Goal: Task Accomplishment & Management: Use online tool/utility

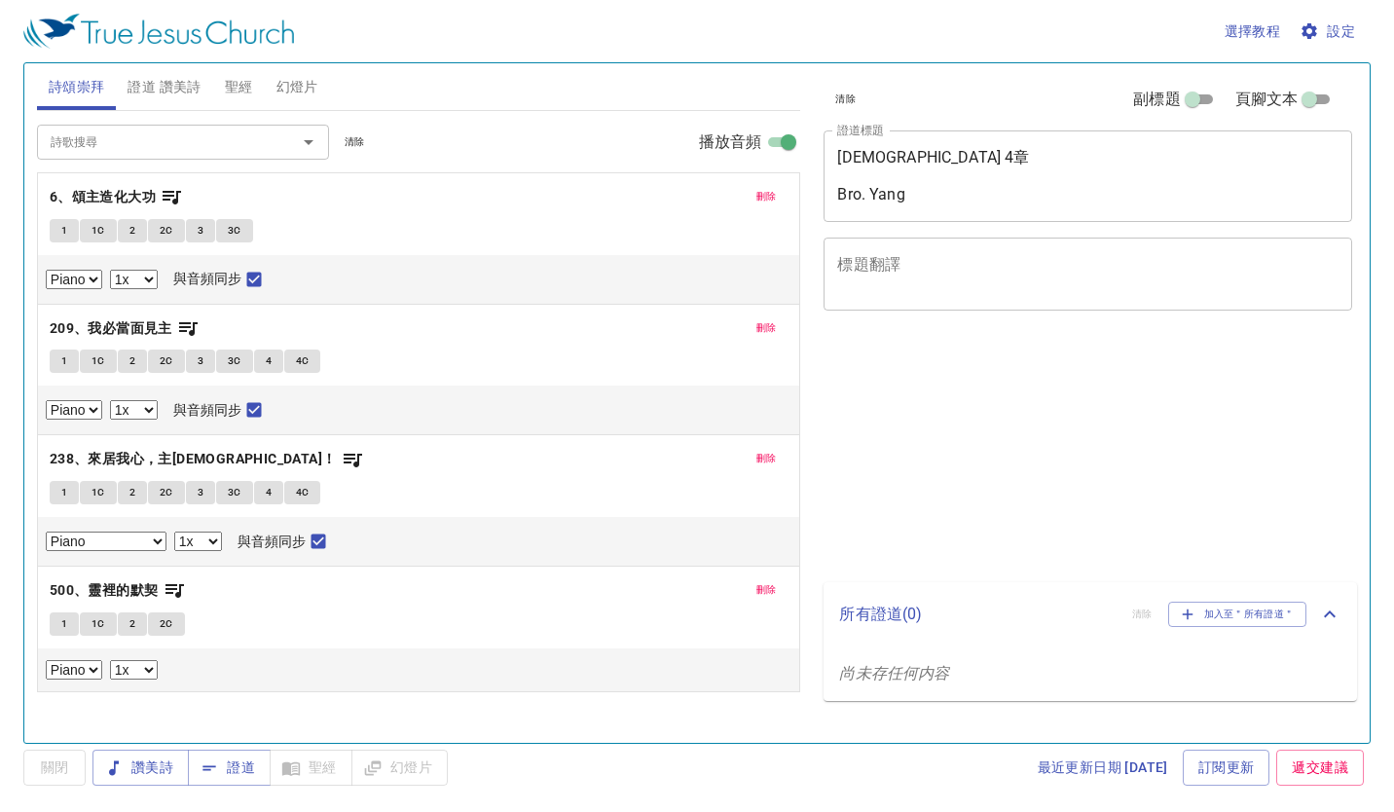
select select "1"
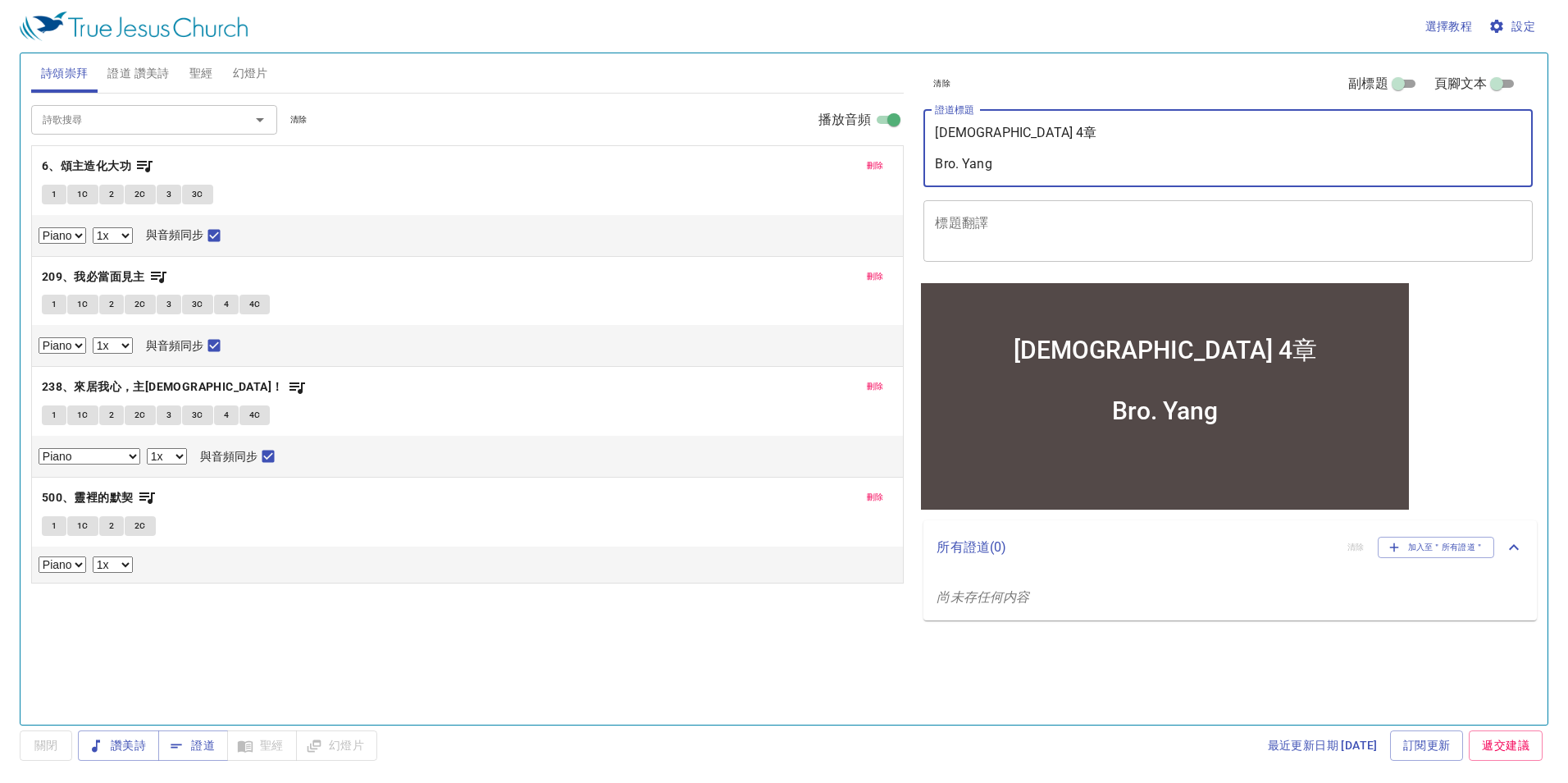
click at [990, 133] on textarea "[DEMOGRAPHIC_DATA] 4章 Bro. Yang" at bounding box center [1228, 147] width 586 height 46
click at [996, 166] on textarea "約伯記 10章 Bro. Yang" at bounding box center [1228, 147] width 586 height 46
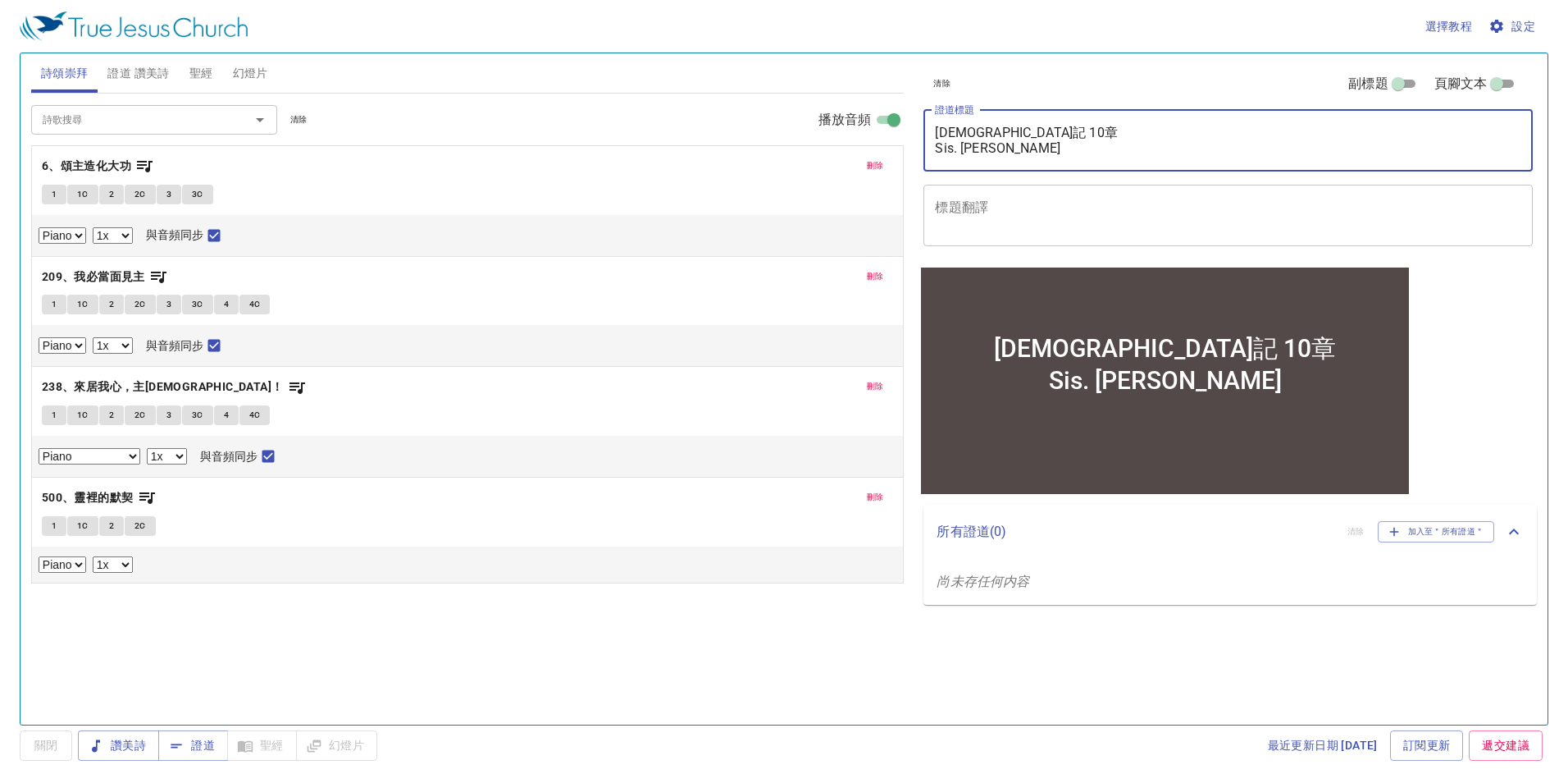
click at [1019, 139] on textarea "約伯記 10章 Sis. Lydia" at bounding box center [1228, 140] width 586 height 31
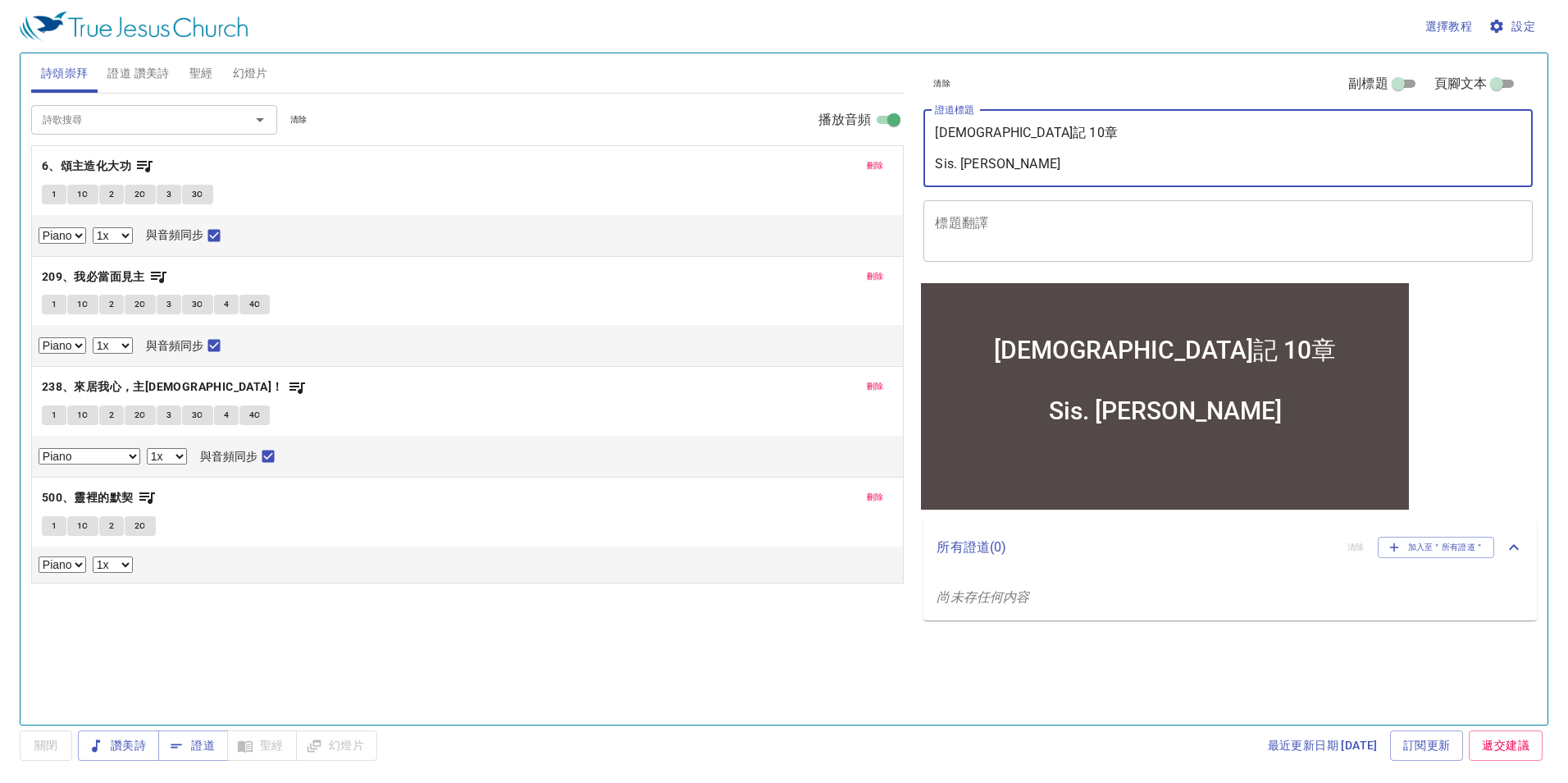
type textarea "[DEMOGRAPHIC_DATA]記 10章 Sis. [PERSON_NAME]"
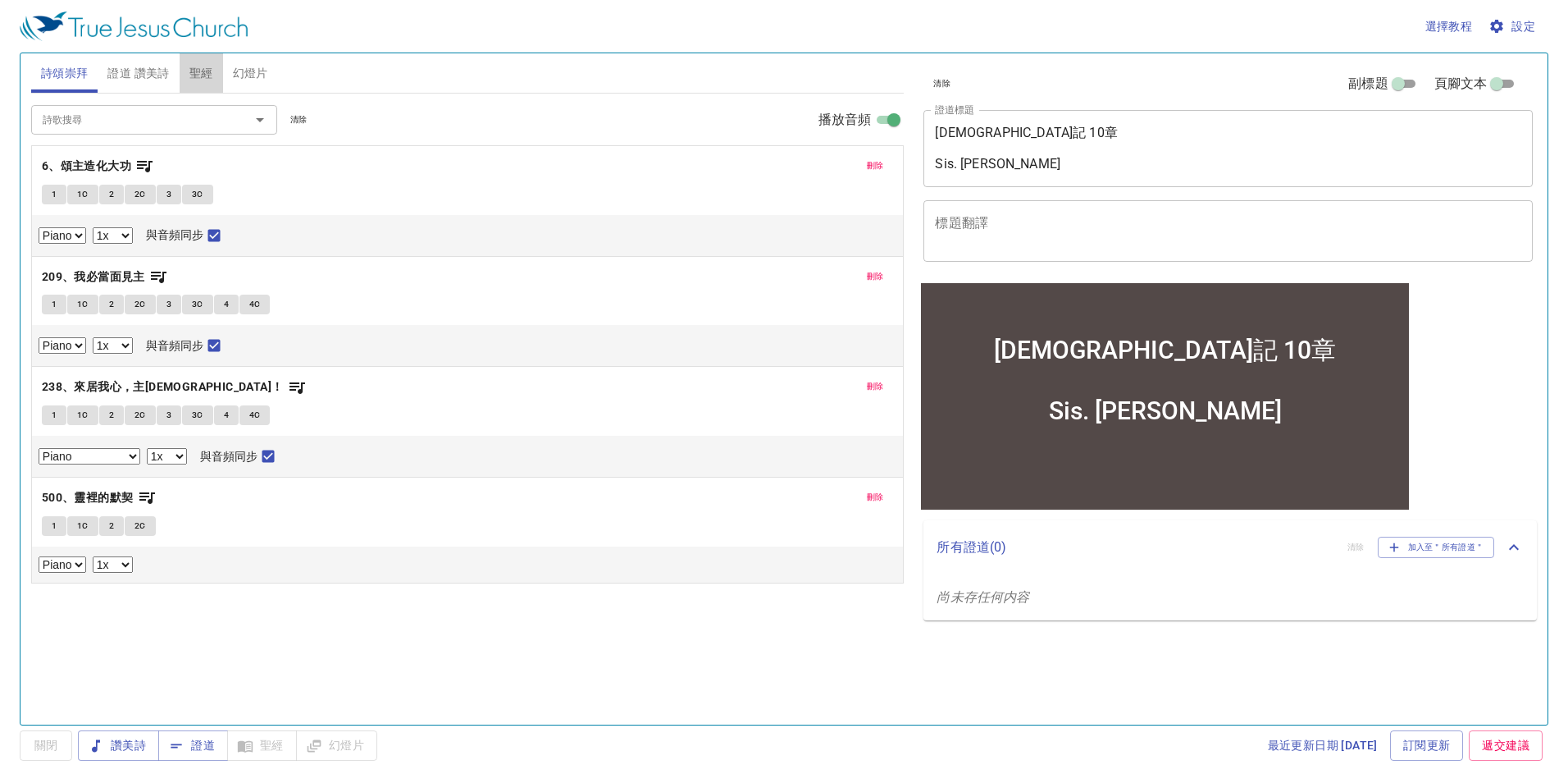
click at [193, 66] on span "聖經" at bounding box center [201, 73] width 24 height 20
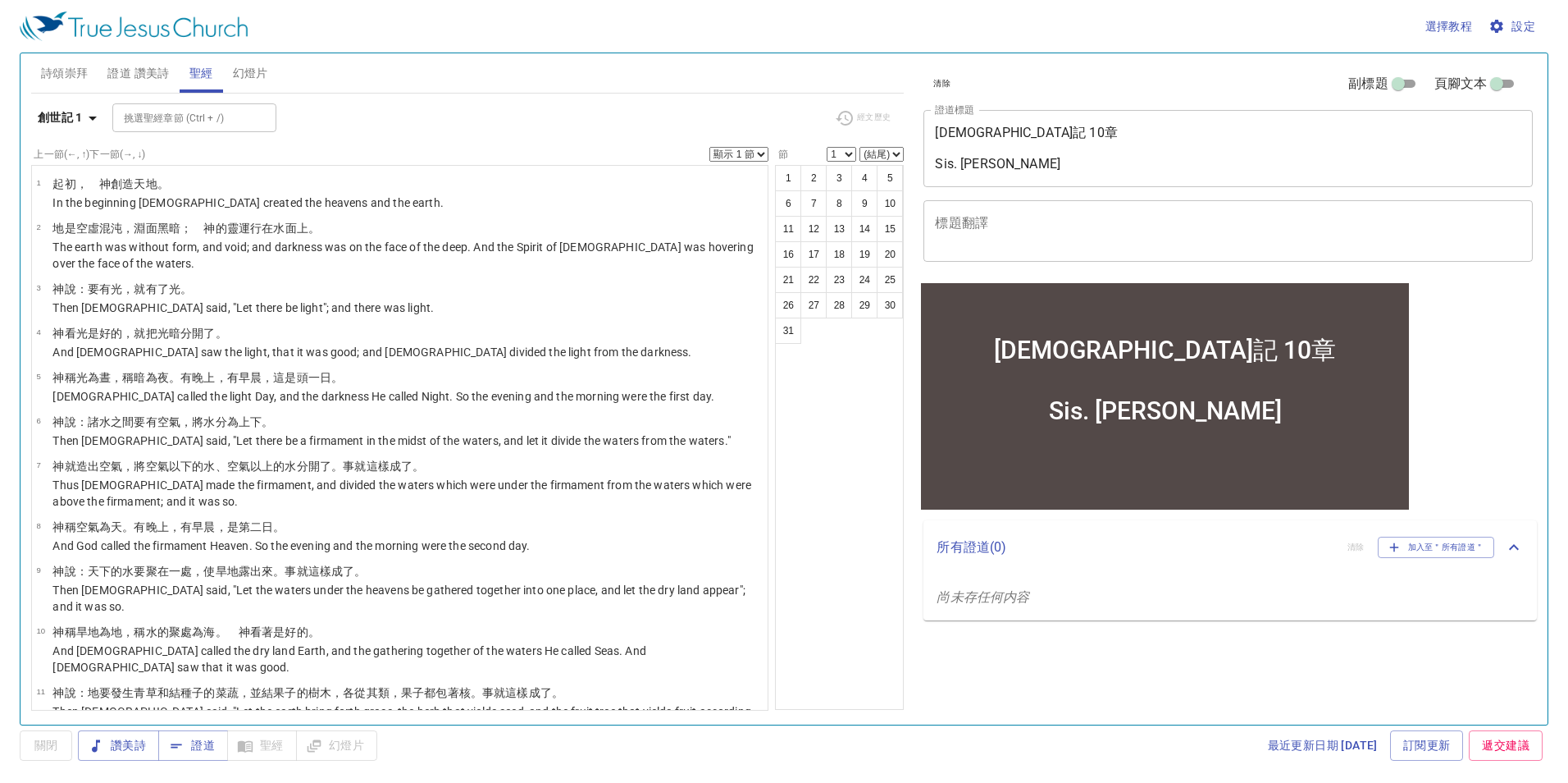
click at [1174, 15] on button "設定" at bounding box center [1513, 27] width 56 height 30
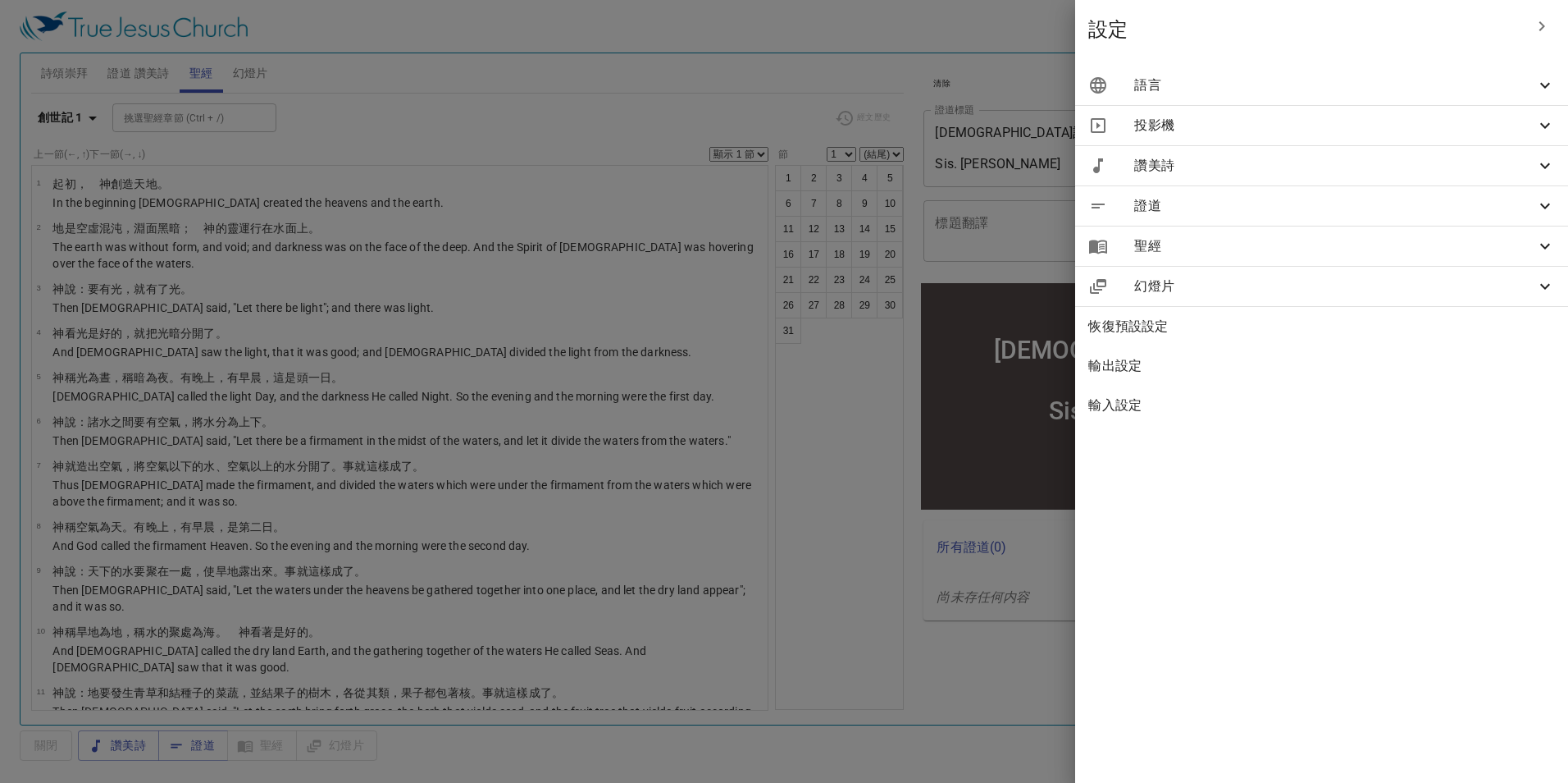
click at [1174, 82] on icon at bounding box center [1544, 85] width 19 height 19
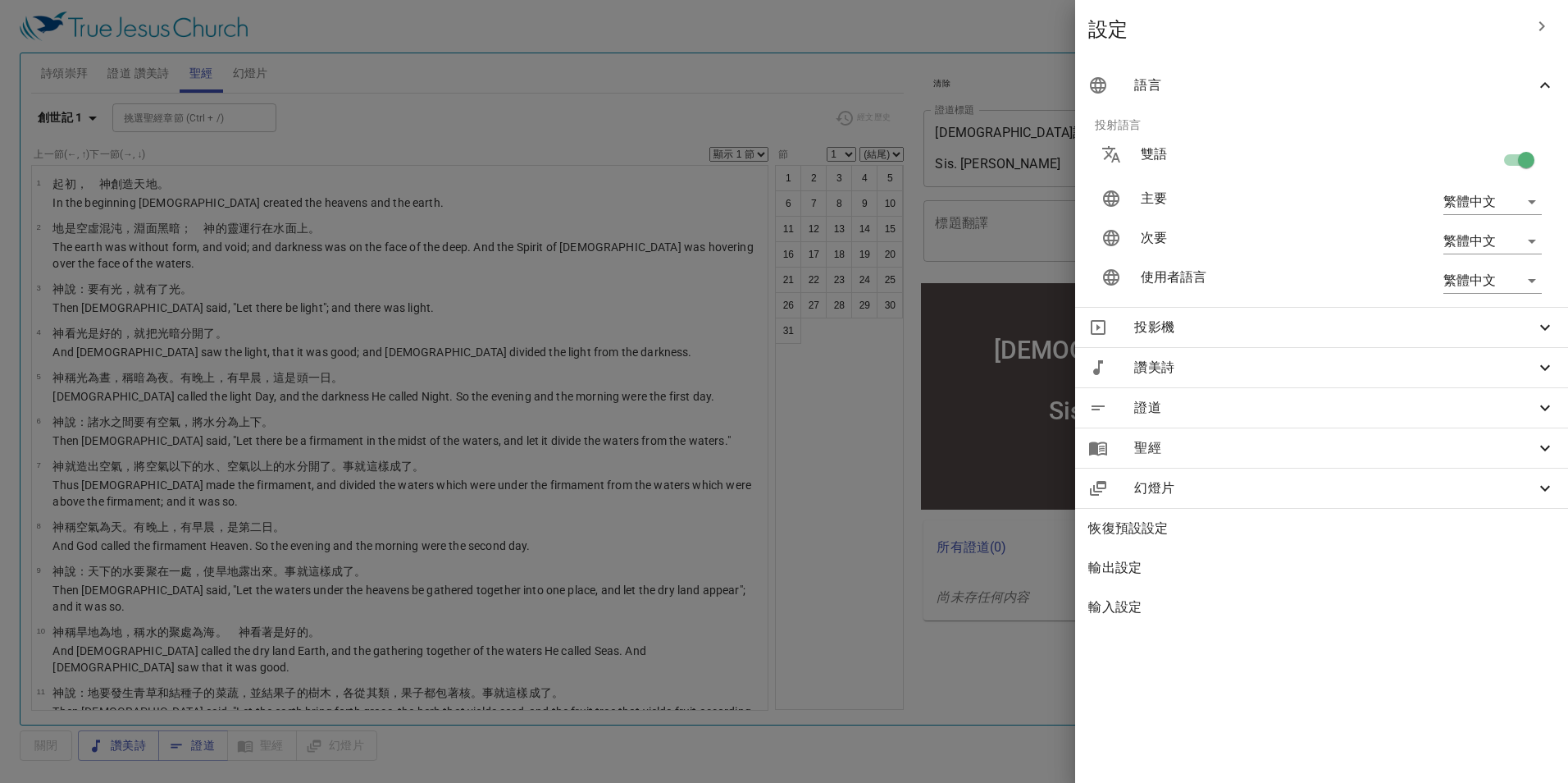
click at [1174, 159] on input "checkbox" at bounding box center [1526, 163] width 94 height 31
checkbox input "false"
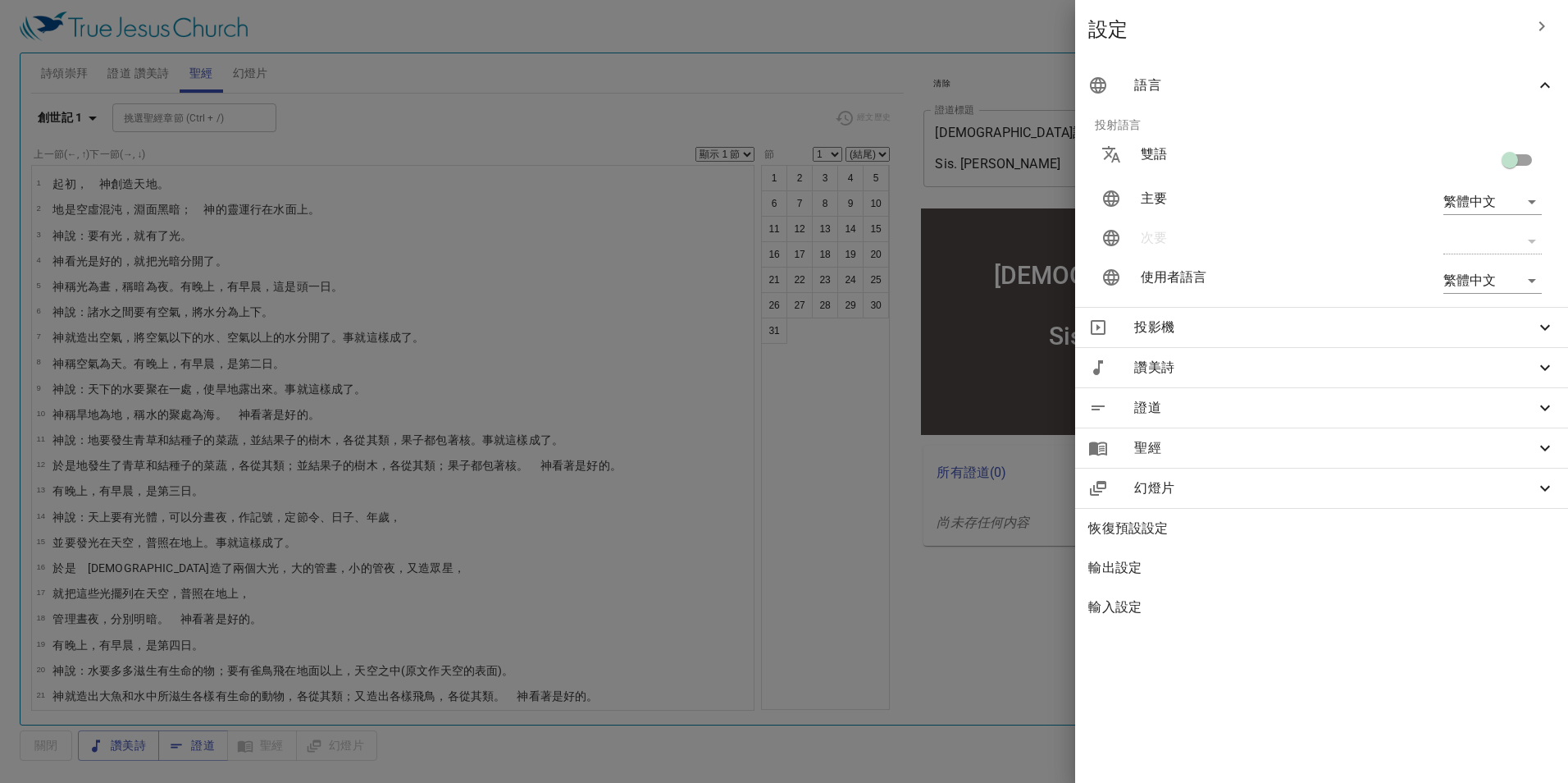
click at [60, 109] on div at bounding box center [784, 391] width 1568 height 783
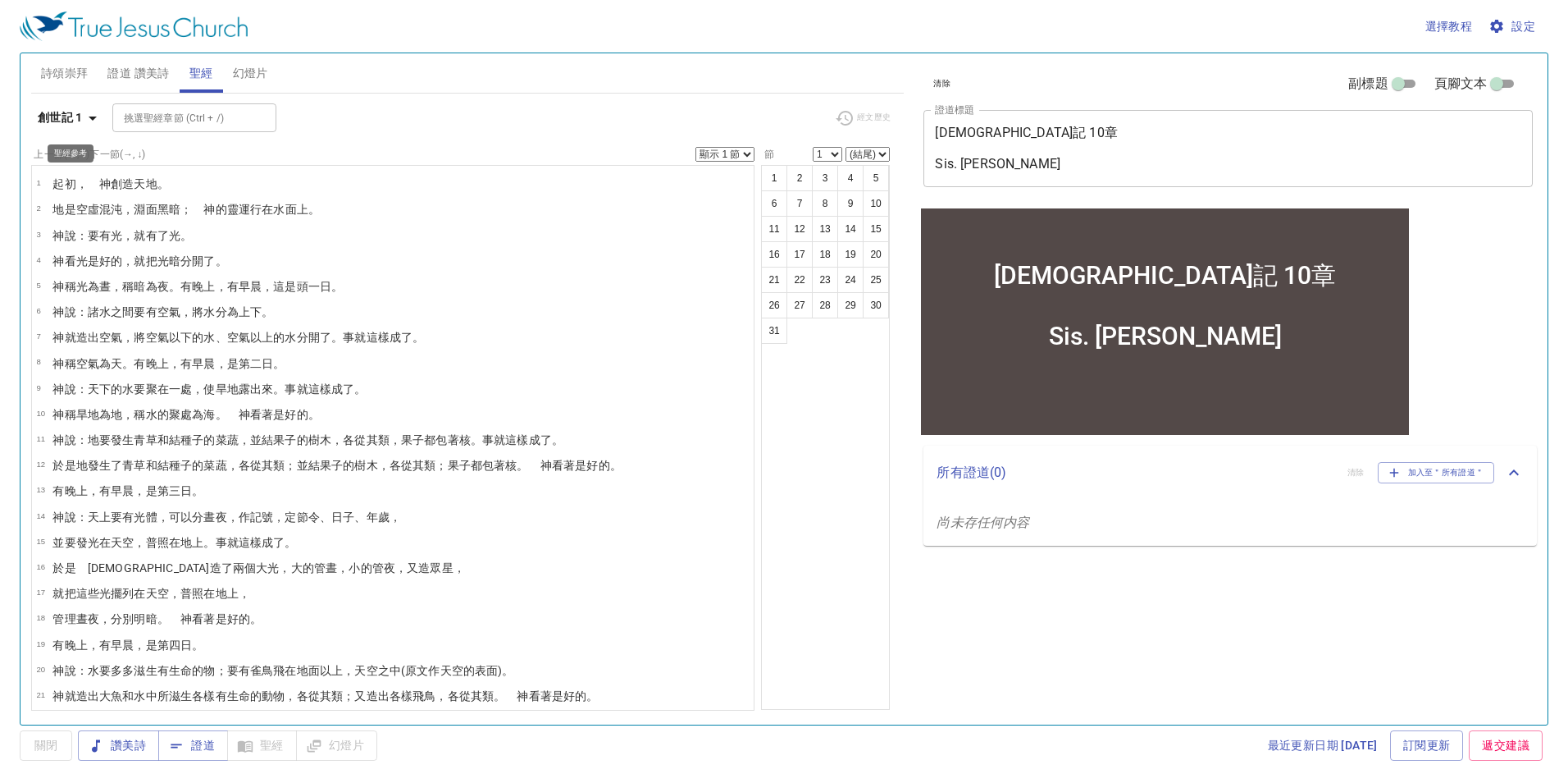
click at [58, 120] on b "創世記 1" at bounding box center [61, 118] width 45 height 20
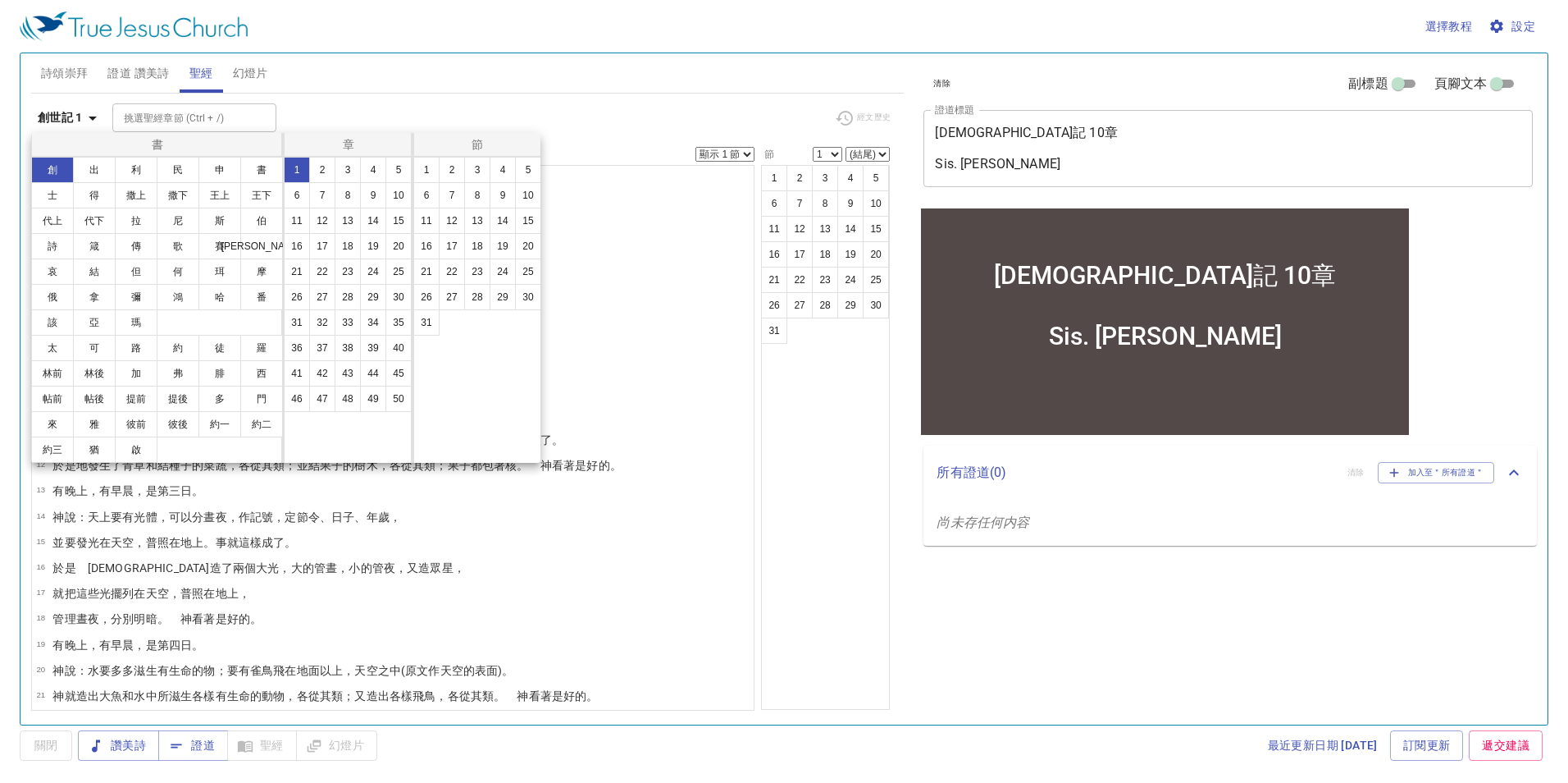
click at [264, 223] on button "伯" at bounding box center [261, 220] width 43 height 26
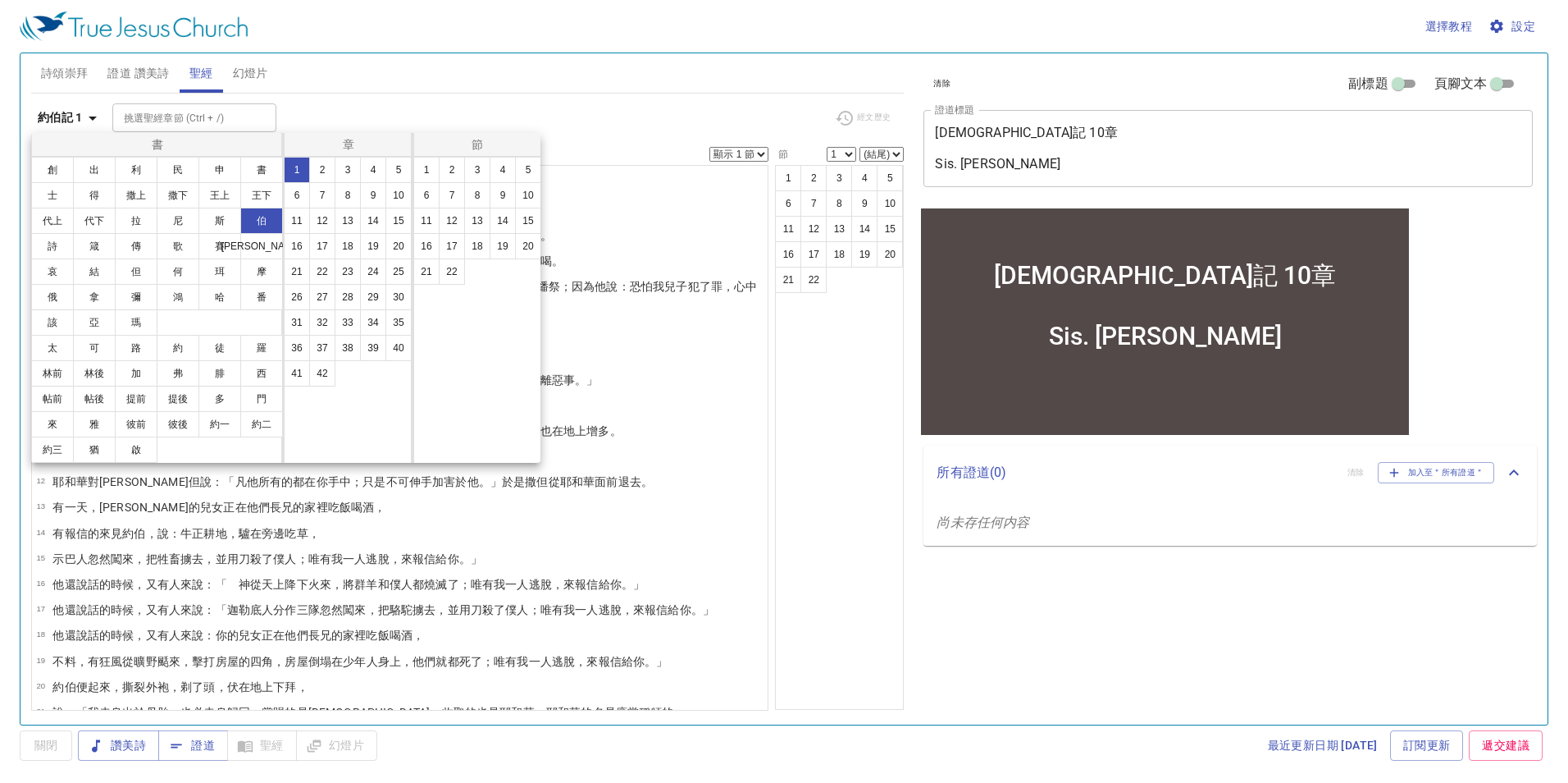
click at [393, 193] on button "10" at bounding box center [399, 195] width 26 height 26
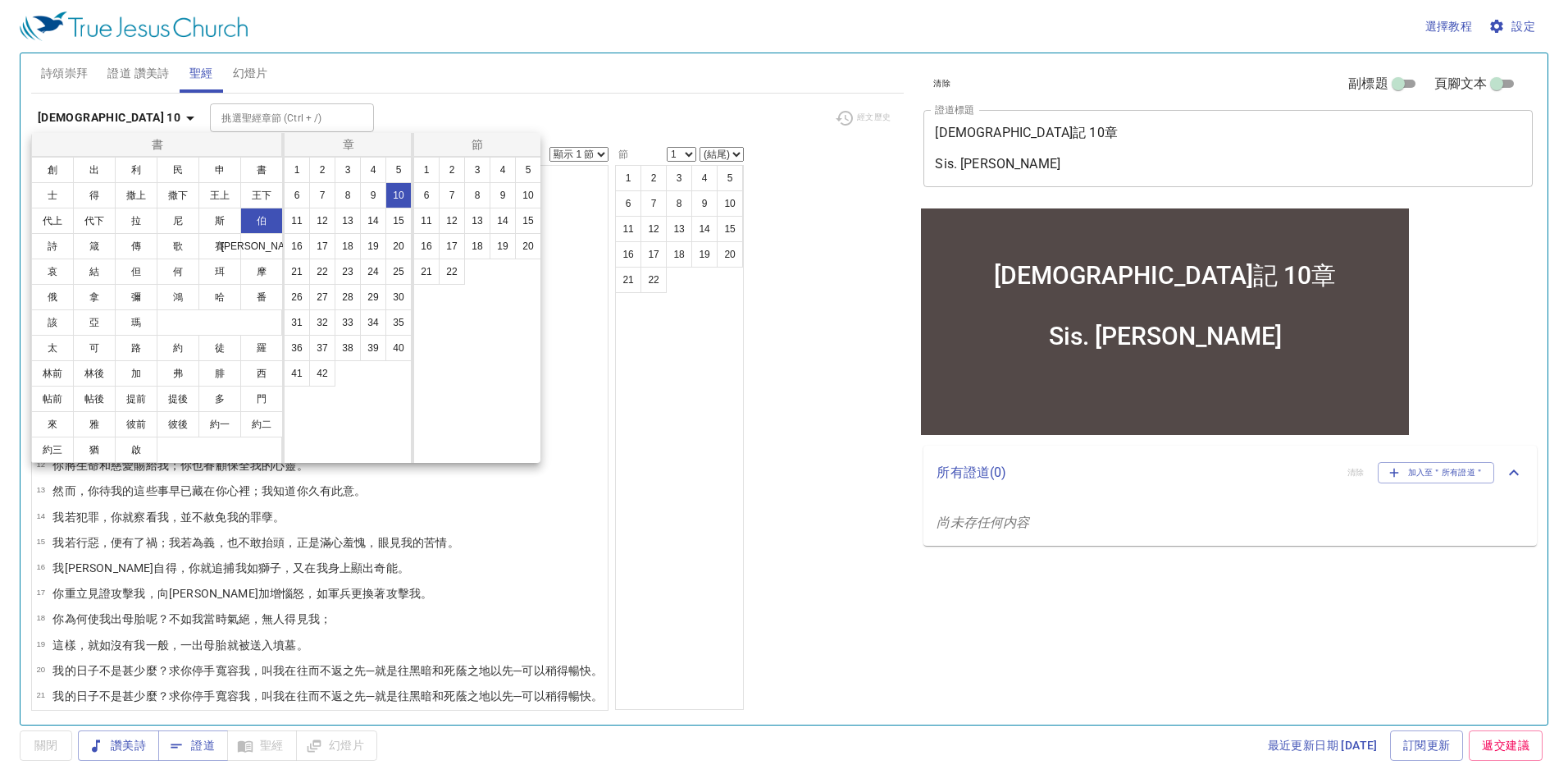
click at [420, 167] on button "1" at bounding box center [426, 169] width 26 height 26
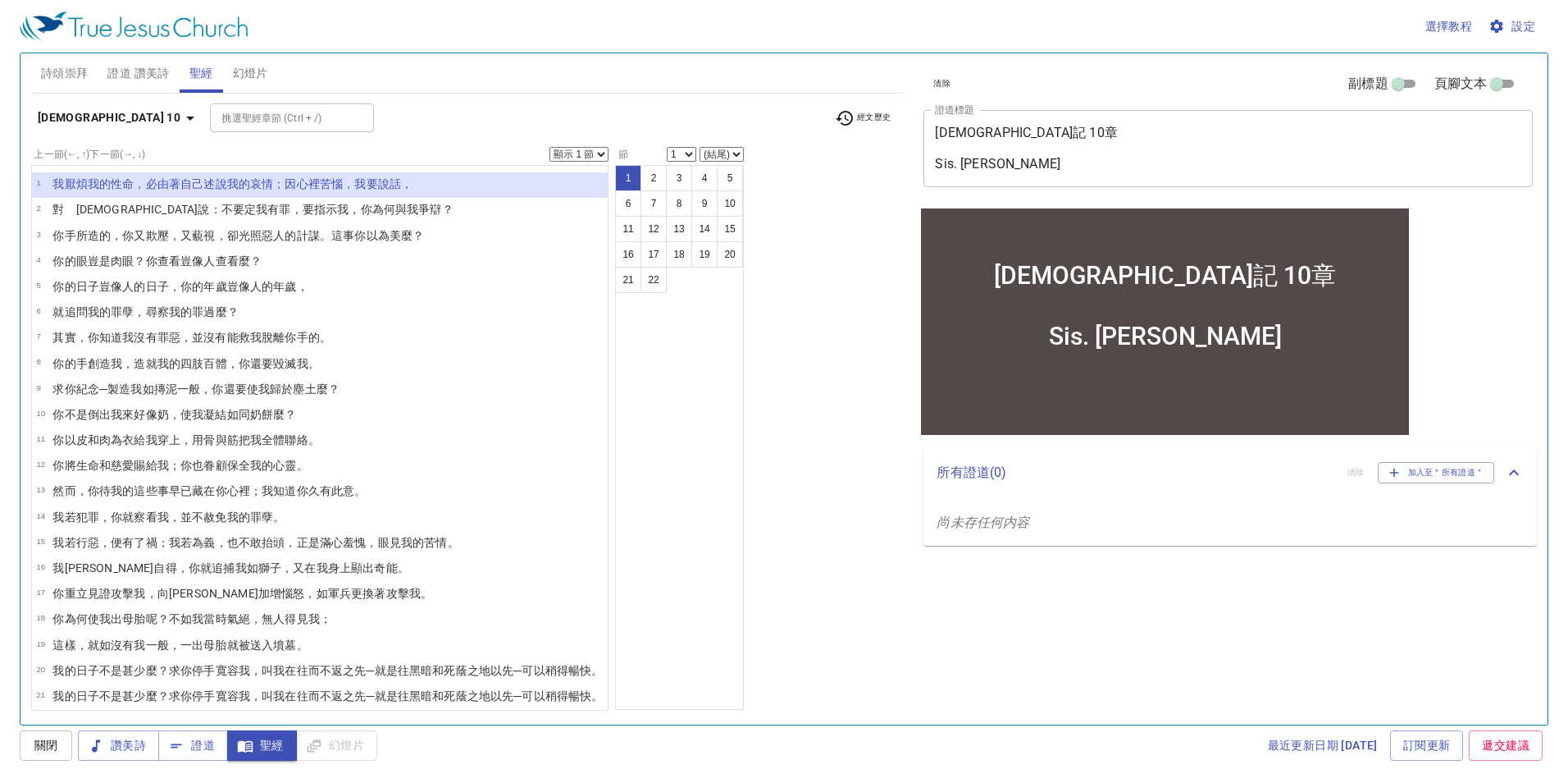
click at [200, 684] on span "證道" at bounding box center [193, 745] width 44 height 20
click at [604, 153] on select "顯示 1 節 顯示 2 節 顯示 3 節 顯示 4 節 顯示 5 節" at bounding box center [579, 154] width 59 height 15
select select "2"
click at [562, 147] on select "顯示 1 節 顯示 2 節 顯示 3 節 顯示 4 節 顯示 5 節" at bounding box center [579, 154] width 59 height 15
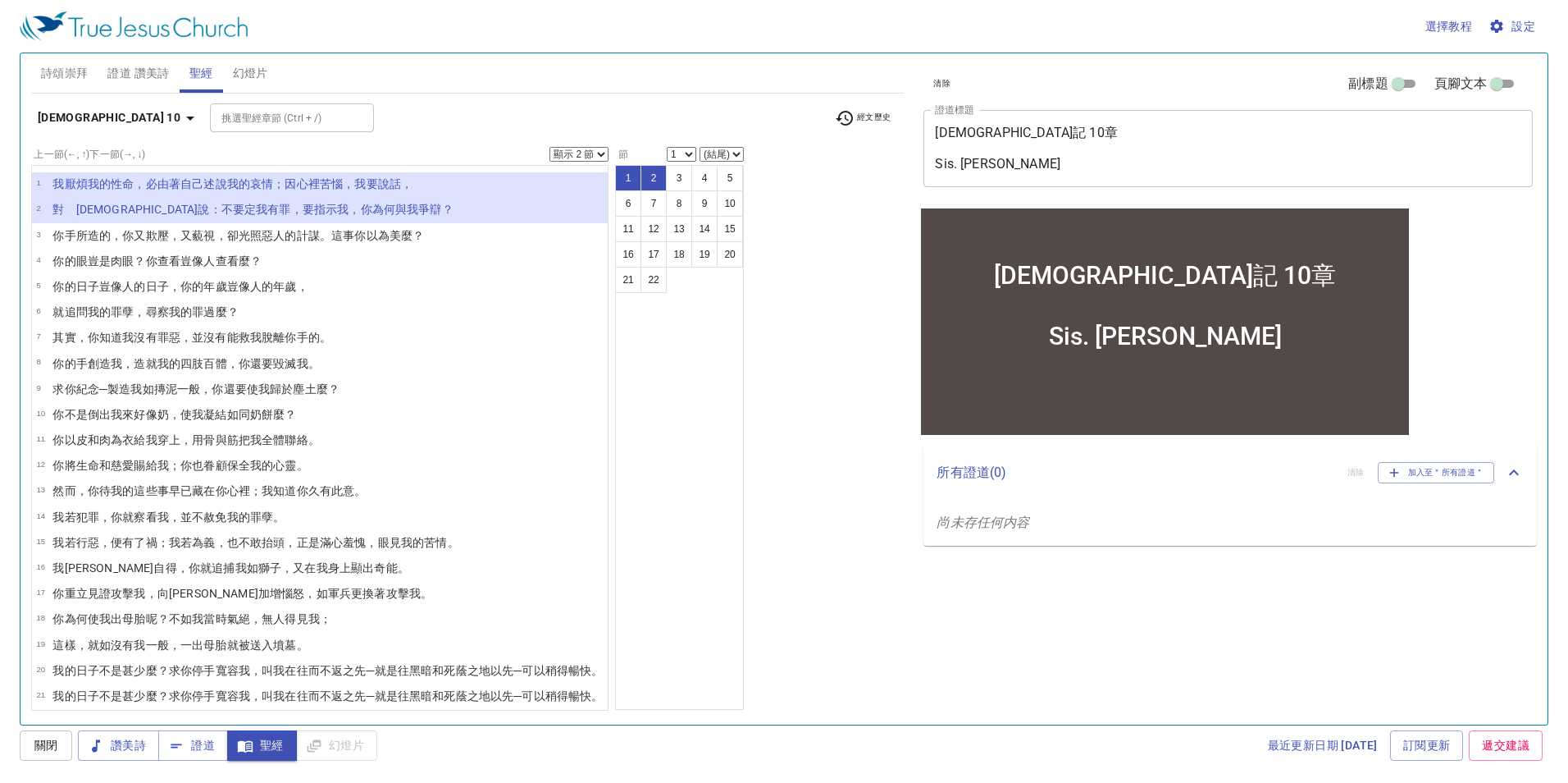
click at [793, 524] on div "上一節 (←, ↑) 下一節 (→, ↓) 顯示 1 節 顯示 2 節 顯示 3 節 顯示 4 節 顯示 5 節 1 我 厭煩 我的性命 ，必由著自己 述說我…" at bounding box center [468, 428] width 874 height 564
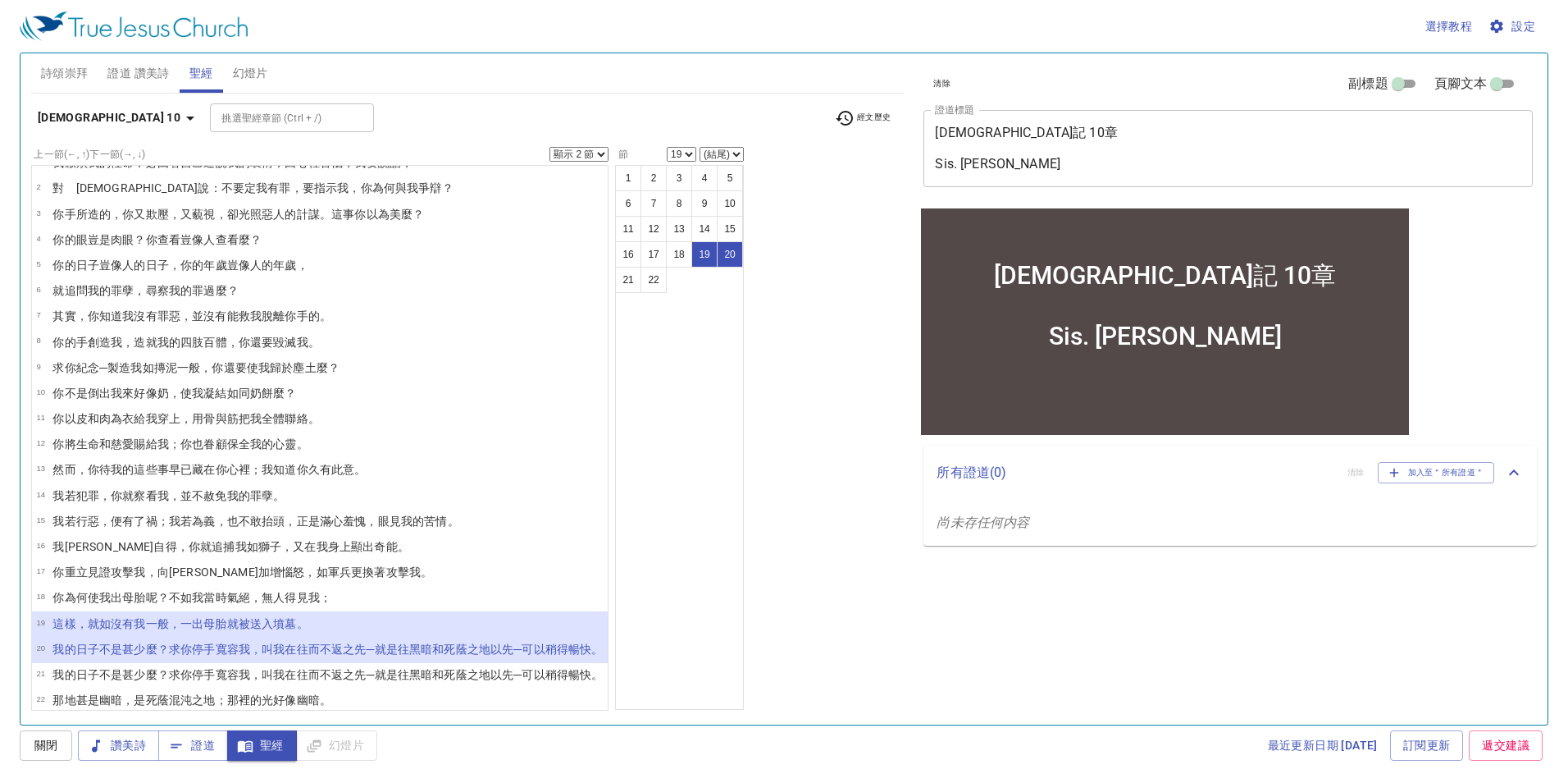
scroll to position [32, 0]
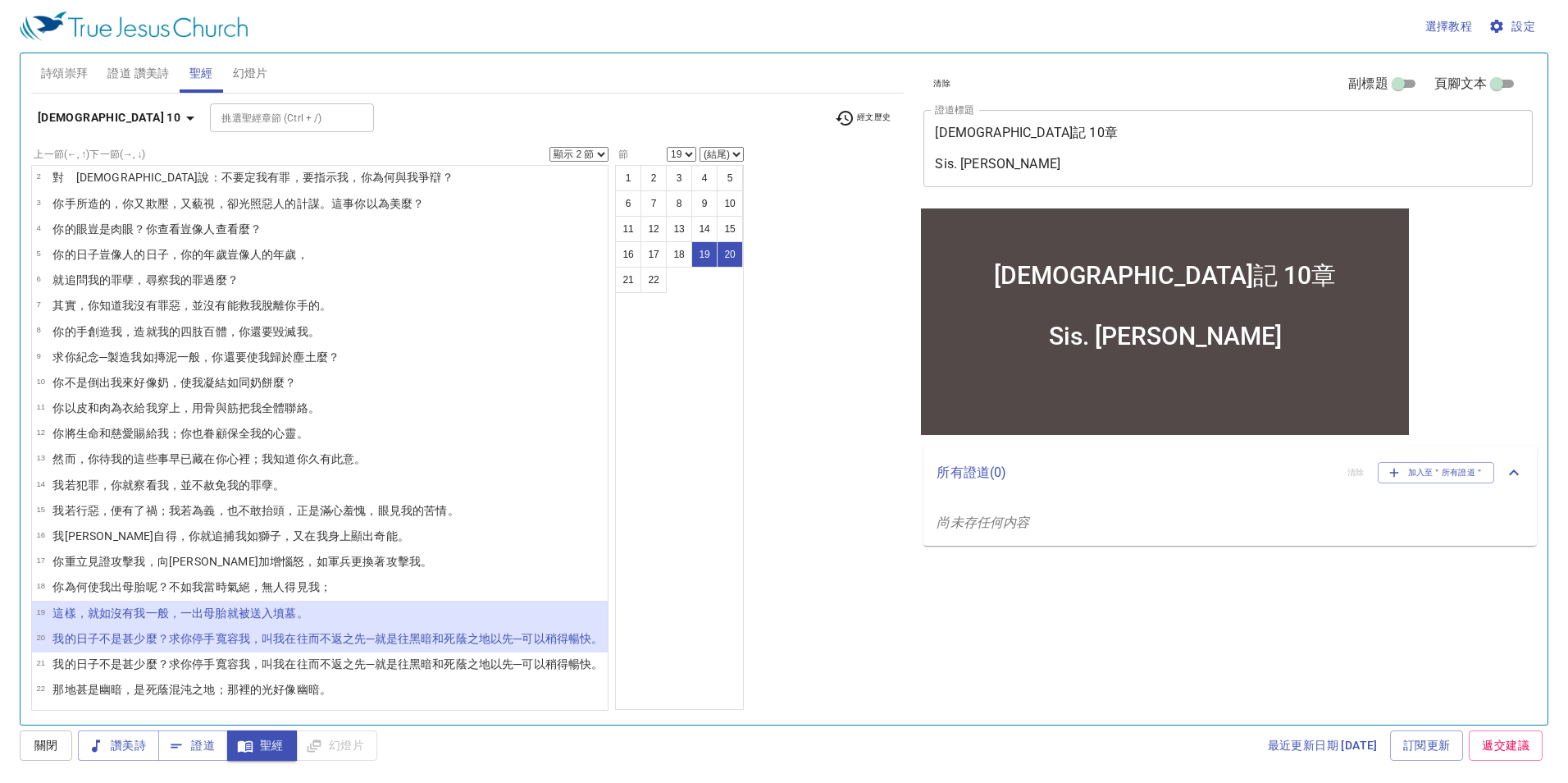
click at [337, 671] on p "我的日子 不是甚少 麼？求你停 手寬容 我，叫我在往 而不返 之先─就是往黑暗 和死蔭 之地 以先─可以稍得 暢快 。" at bounding box center [327, 663] width 550 height 16
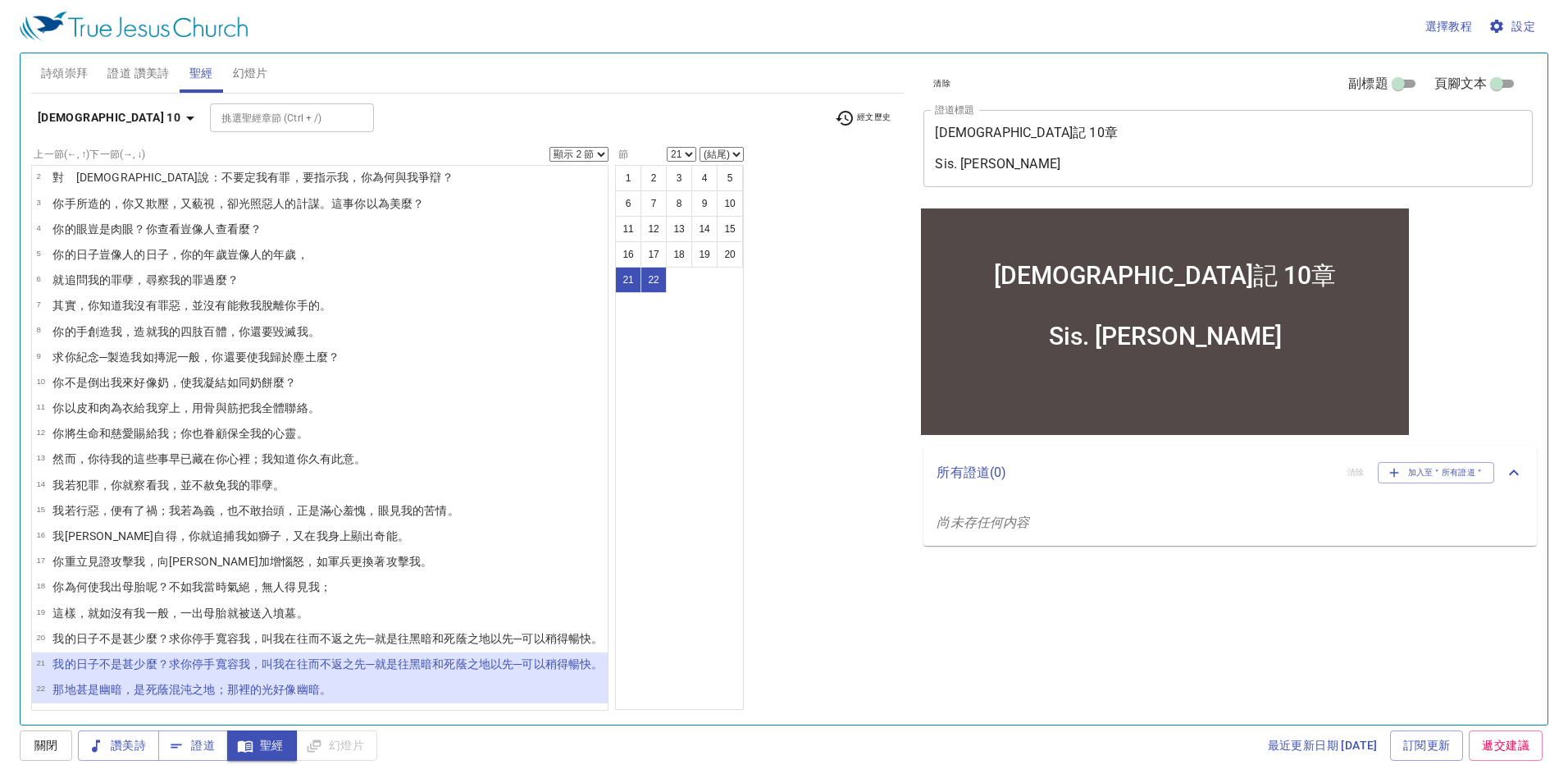
click at [608, 155] on select "顯示 1 節 顯示 2 節 顯示 3 節 顯示 4 節 顯示 5 節" at bounding box center [579, 154] width 59 height 15
drag, startPoint x: 192, startPoint y: 751, endPoint x: 197, endPoint y: 743, distance: 9.4
click at [192, 684] on span "證道" at bounding box center [193, 745] width 44 height 20
click at [608, 153] on select "顯示 1 節 顯示 2 節 顯示 3 節 顯示 4 節 顯示 5 節" at bounding box center [579, 154] width 59 height 15
click at [641, 178] on button "1" at bounding box center [628, 178] width 26 height 26
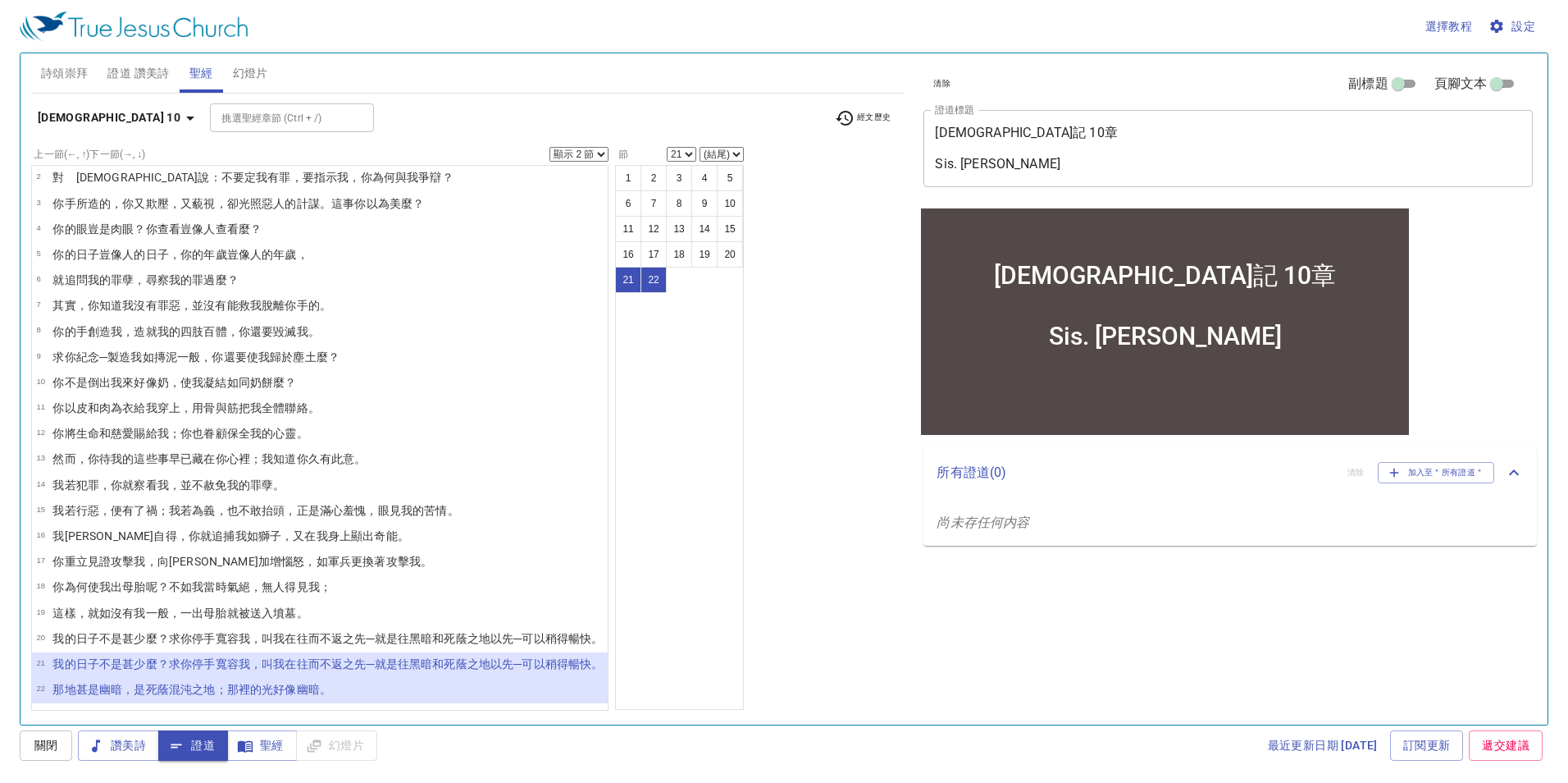
select select "1"
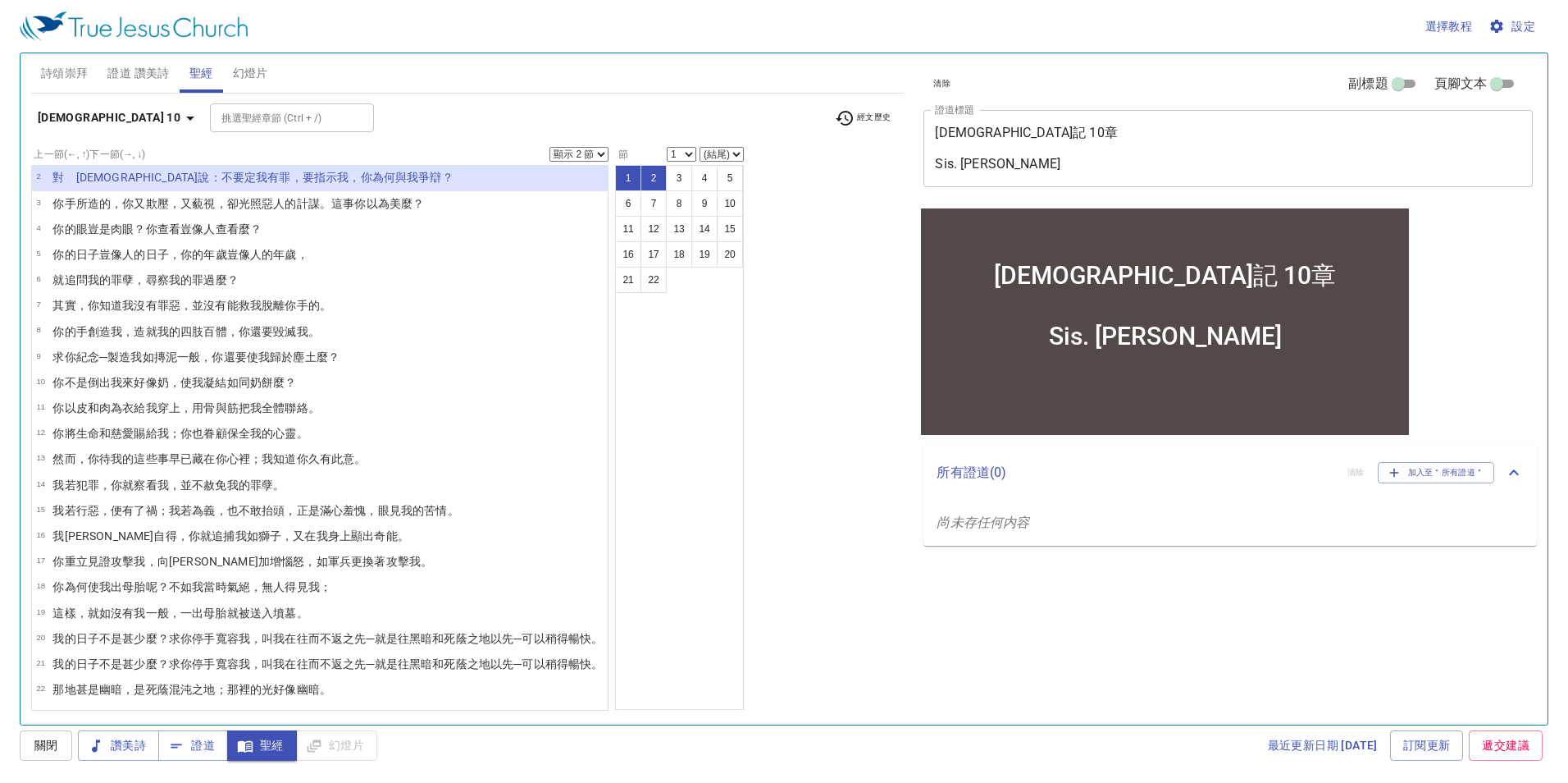
scroll to position [0, 0]
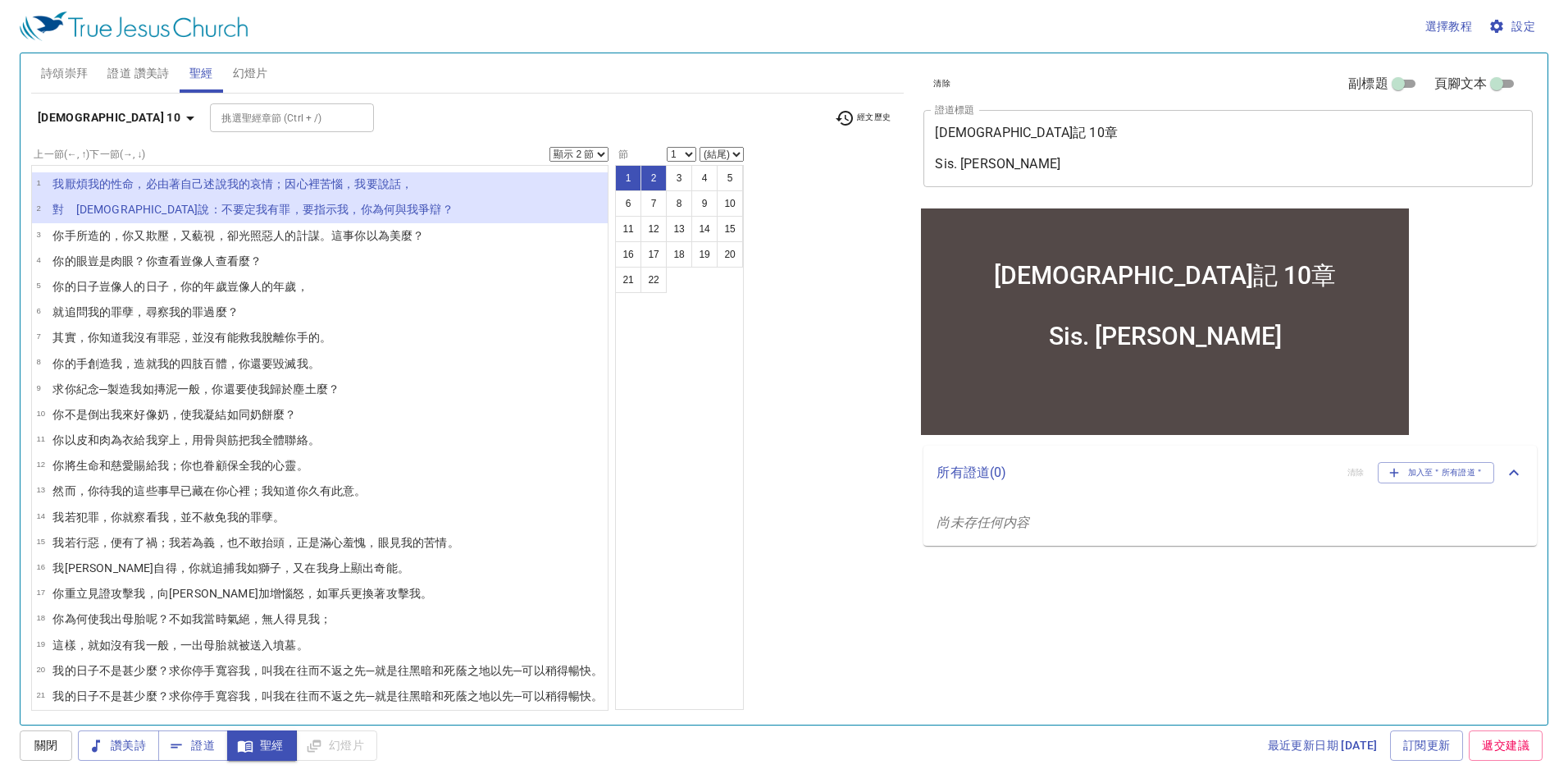
click at [607, 155] on select "顯示 1 節 顯示 2 節 顯示 3 節 顯示 4 節 顯示 5 節" at bounding box center [579, 154] width 59 height 15
select select "1"
click at [562, 147] on select "顯示 1 節 顯示 2 節 顯示 3 節 顯示 4 節 顯示 5 節" at bounding box center [579, 154] width 59 height 15
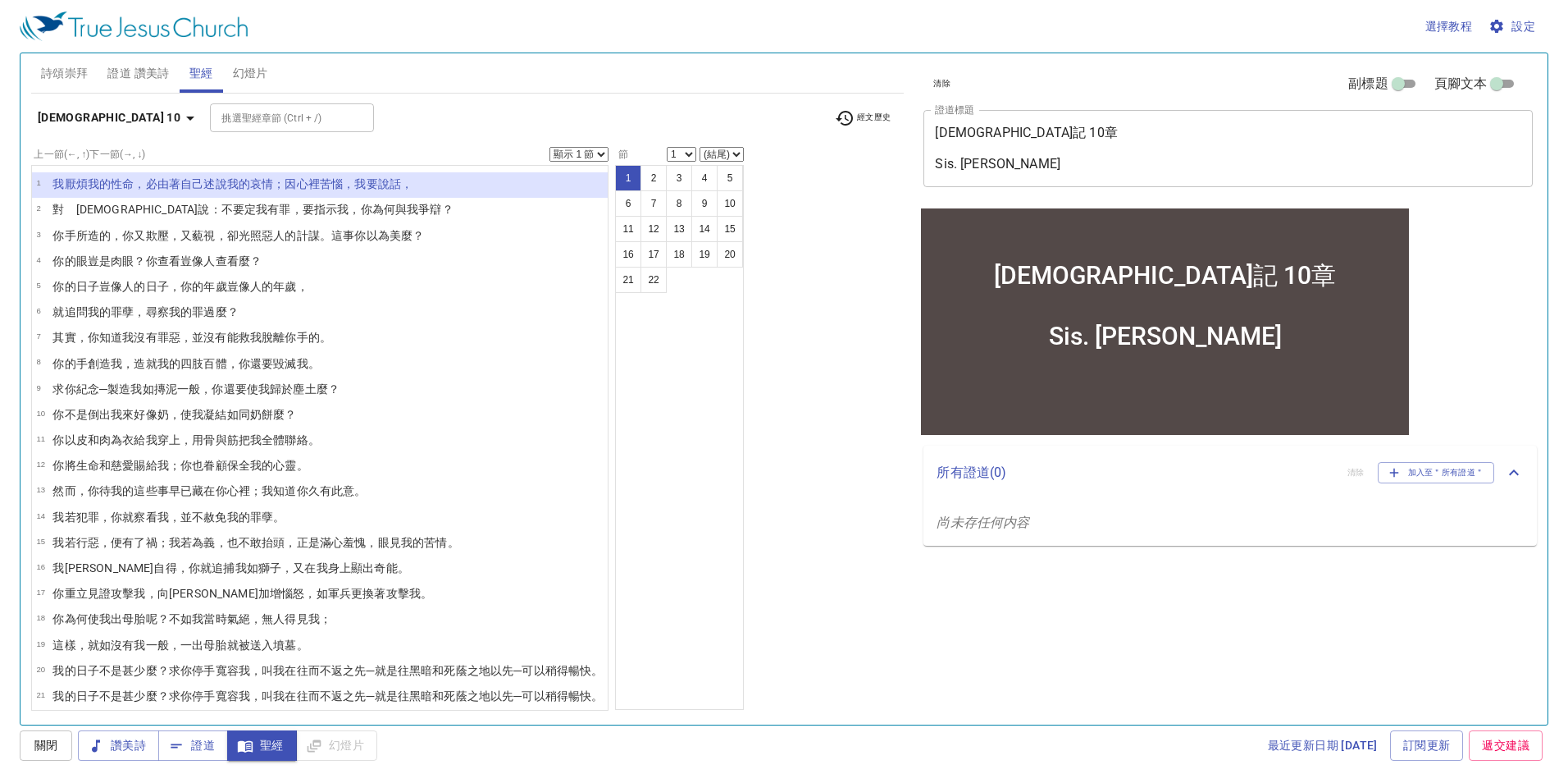
click at [788, 422] on div "上一節 (←, ↑) 下一節 (→, ↓) 顯示 1 節 顯示 2 節 顯示 3 節 顯示 4 節 顯示 5 節 1 我 厭煩 我的性命 ，必由著自己 述說我…" at bounding box center [468, 428] width 874 height 564
click at [180, 119] on icon "button" at bounding box center [190, 117] width 19 height 19
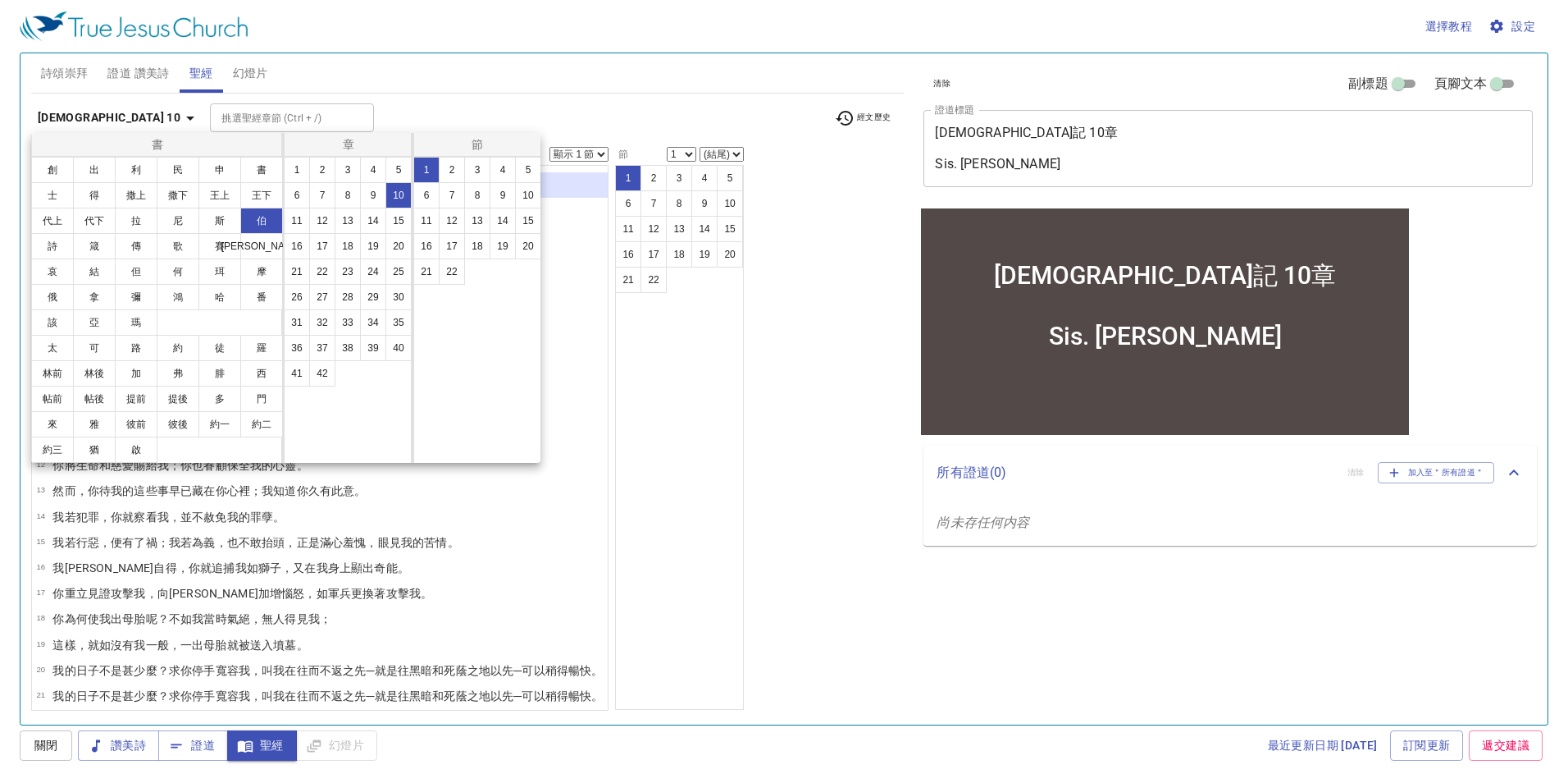
click at [346, 198] on button "8" at bounding box center [347, 195] width 26 height 26
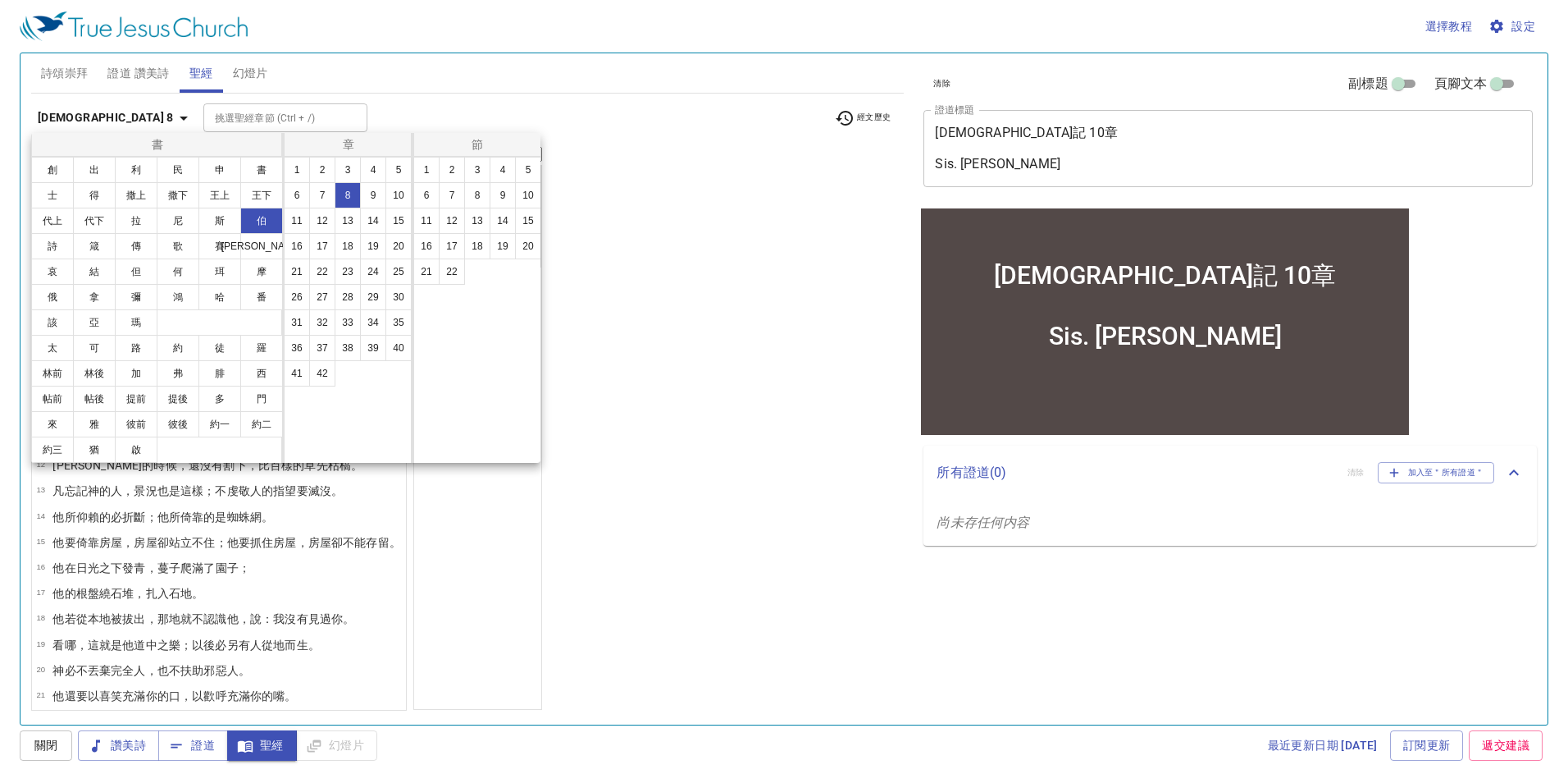
click at [615, 217] on div at bounding box center [784, 391] width 1568 height 783
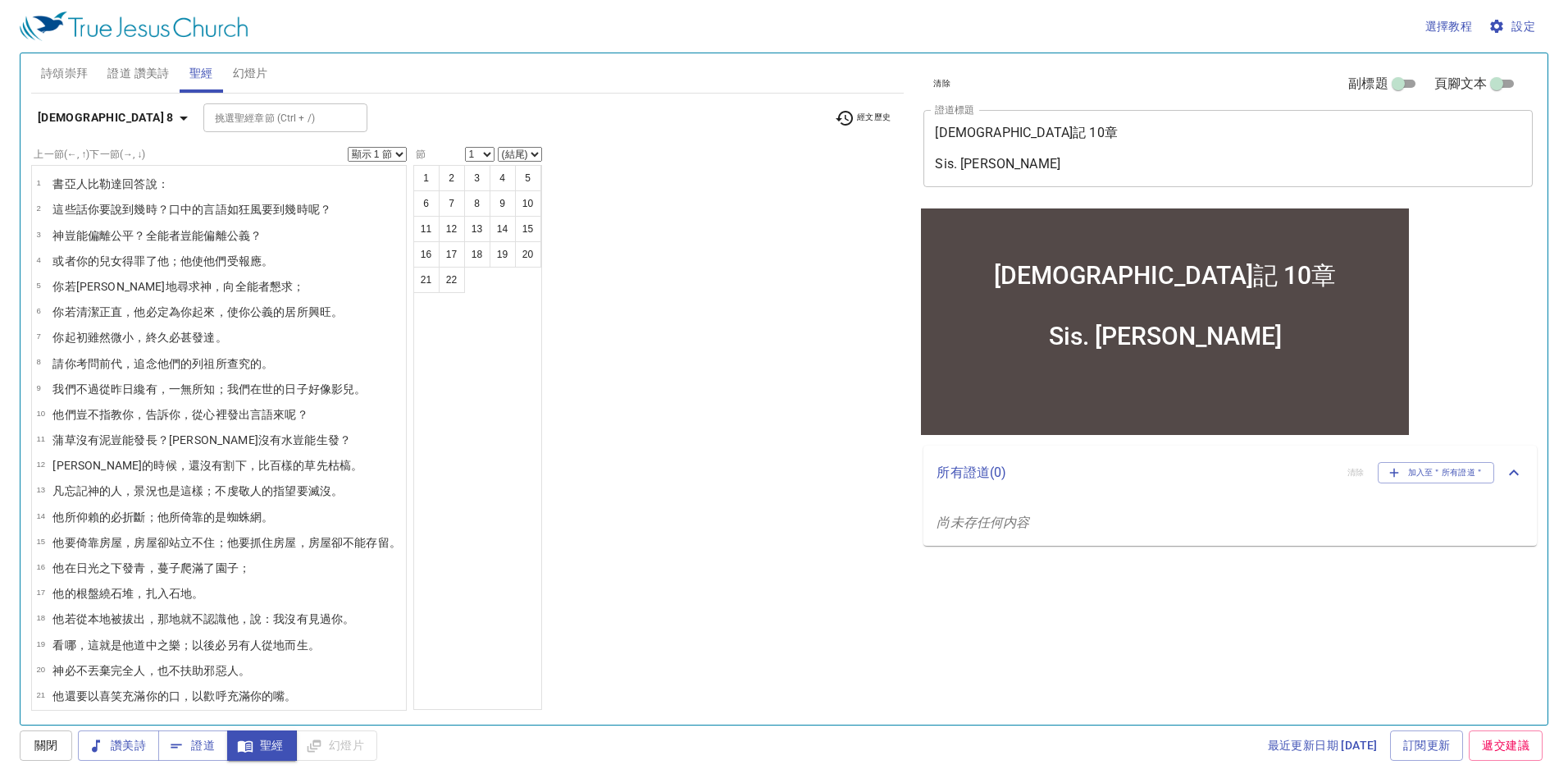
click at [136, 187] on wh1085 "回答 說 ：" at bounding box center [145, 184] width 46 height 13
click at [139, 215] on wh5704 "幾時 ？口 中的言語 如狂 風 要到幾時呢？" at bounding box center [233, 209] width 198 height 13
click at [145, 239] on wh4941 "？全能者 豈能偏離 公義 ？" at bounding box center [198, 236] width 128 height 13
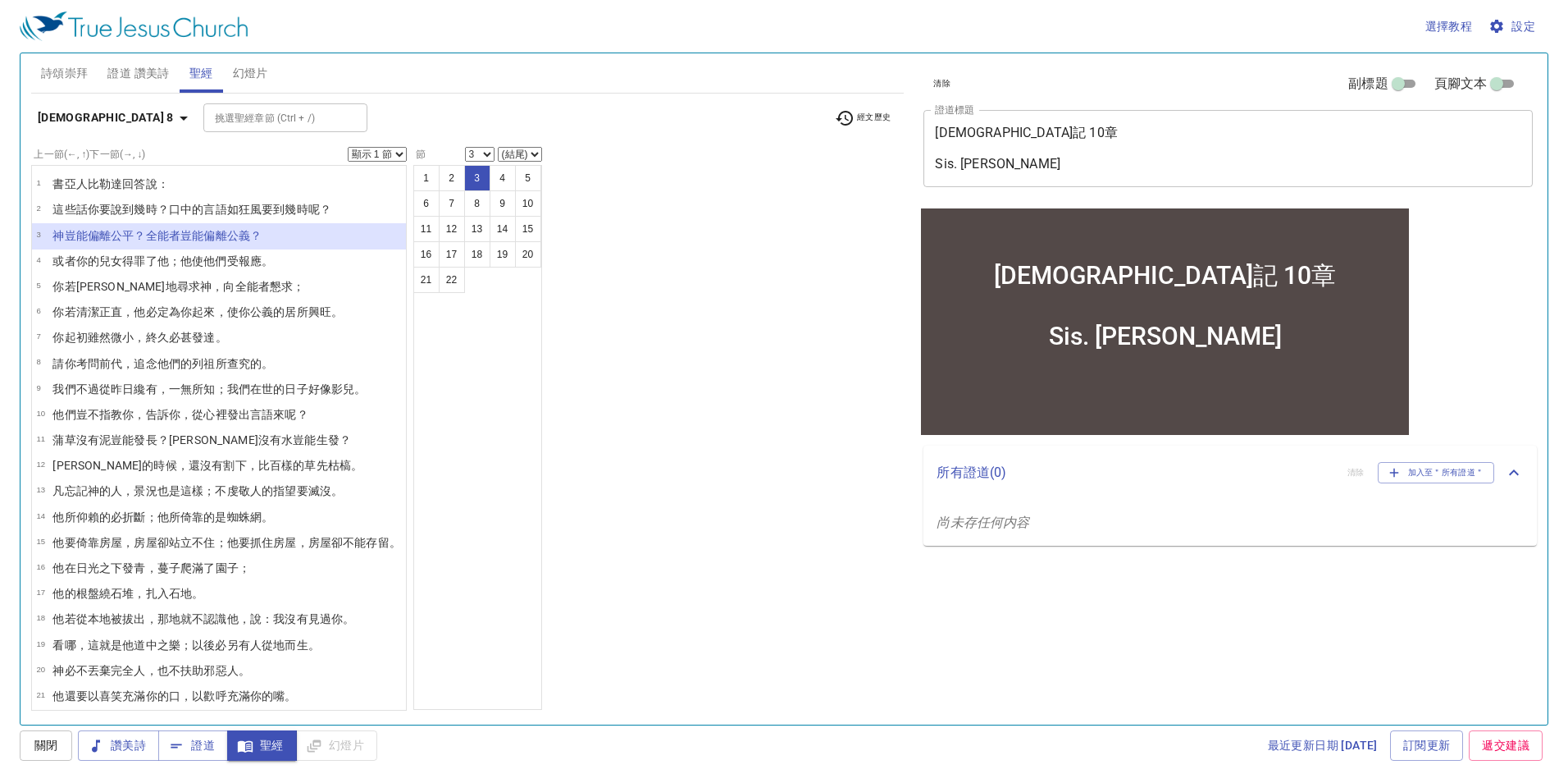
click at [143, 265] on wh1121 "得罪了 他；他使他們受報應 。" at bounding box center [197, 261] width 151 height 13
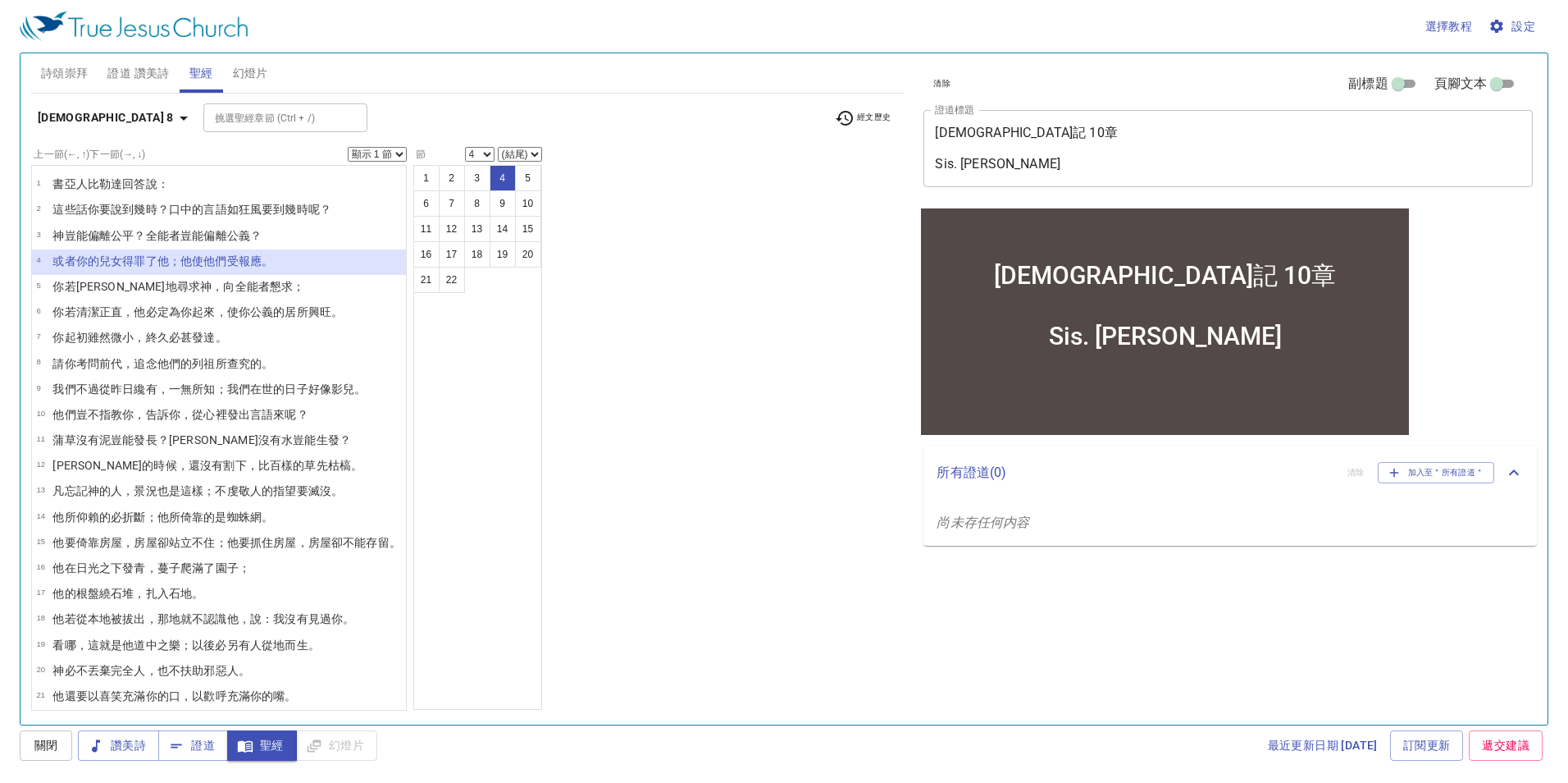
click at [211, 292] on wh430 "，向全能者 懇求 ；" at bounding box center [258, 287] width 93 height 13
select select "5"
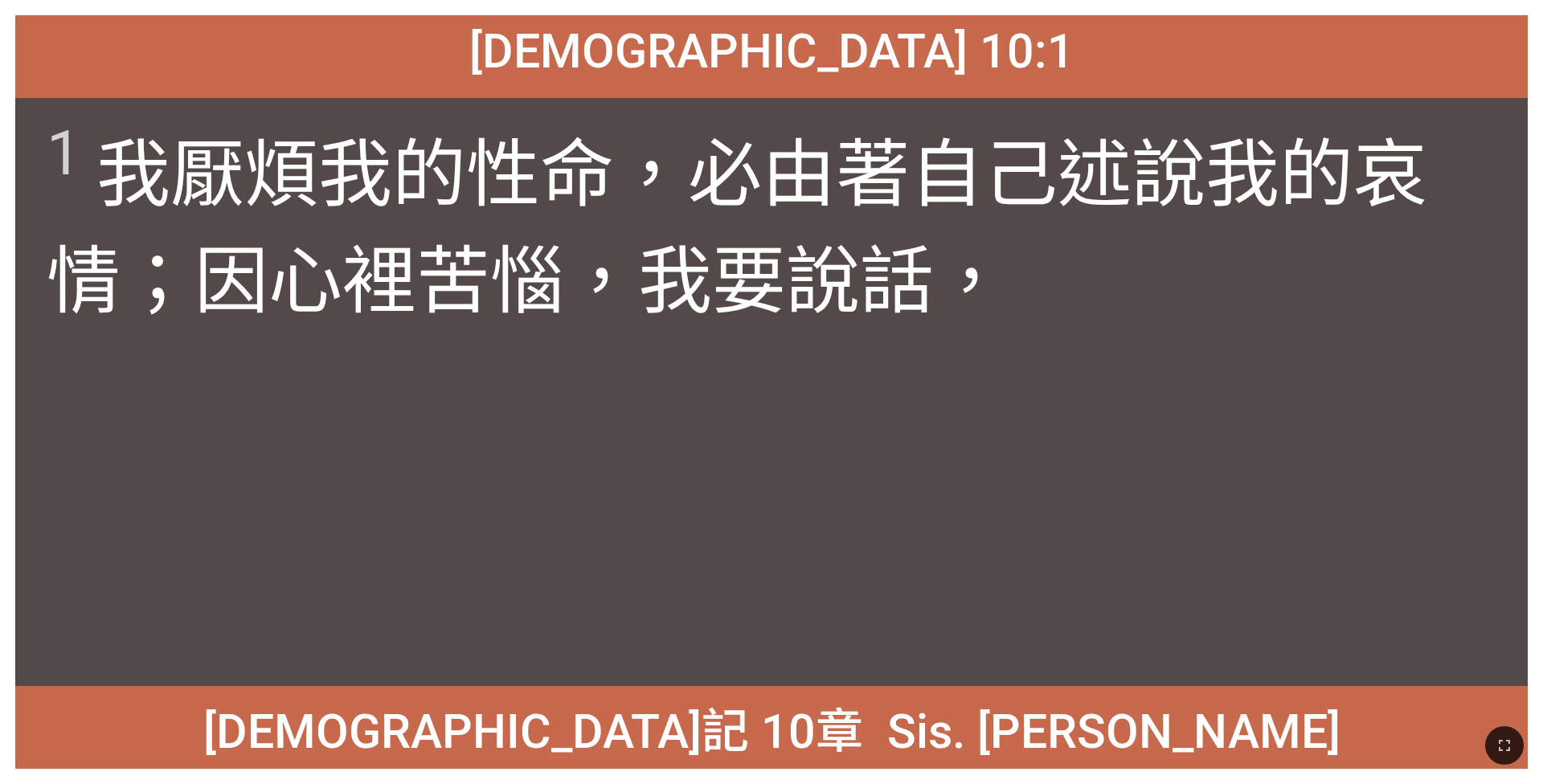
click at [640, 511] on icon "button" at bounding box center [1504, 745] width 19 height 19
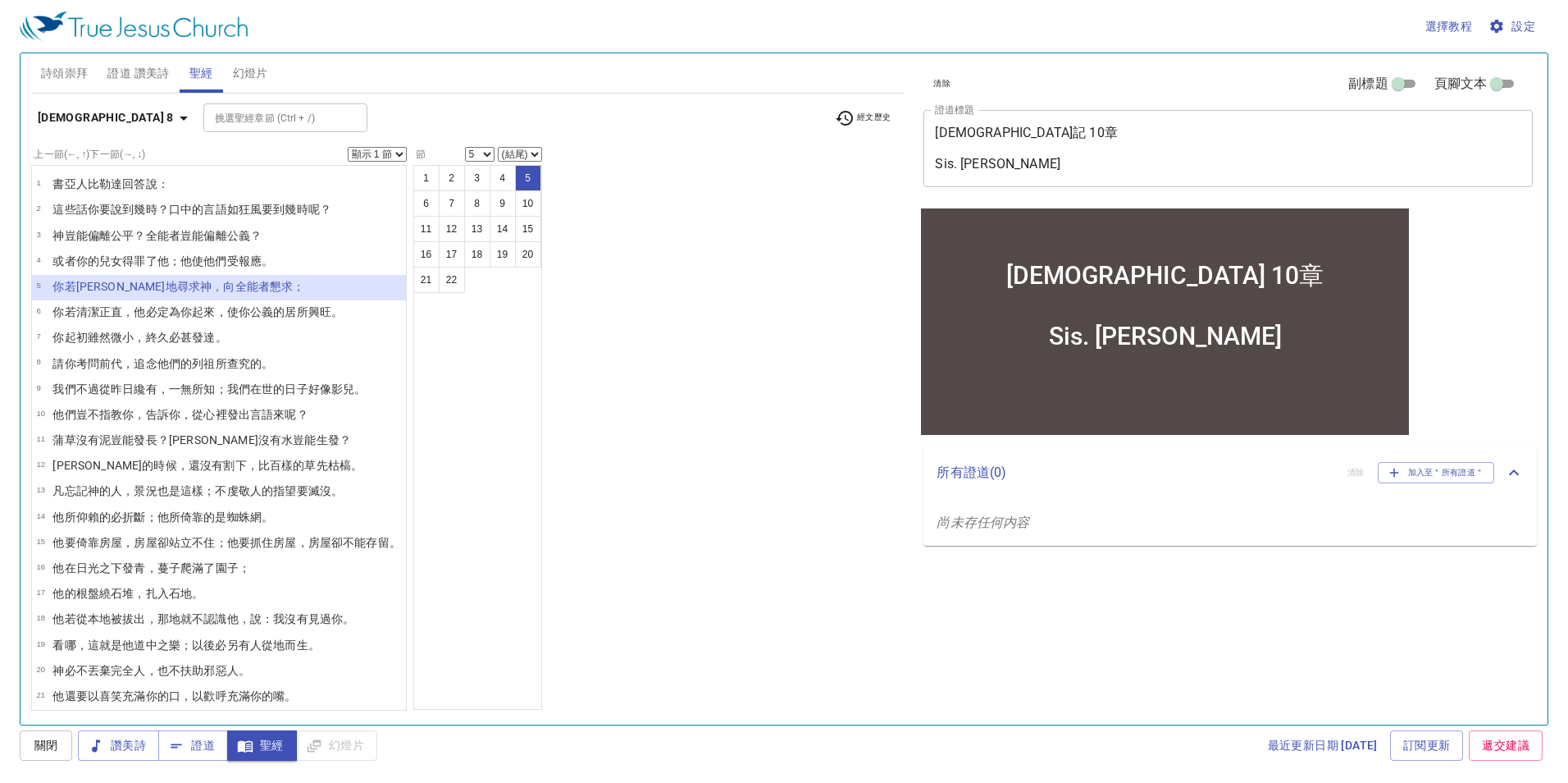
click at [175, 314] on wh3477 "，他必定為你起來 ，使你公義的 居所 興旺 。" at bounding box center [233, 312] width 221 height 13
click at [169, 331] on wh319 "必甚 發達 。" at bounding box center [198, 337] width 58 height 13
select select "7"
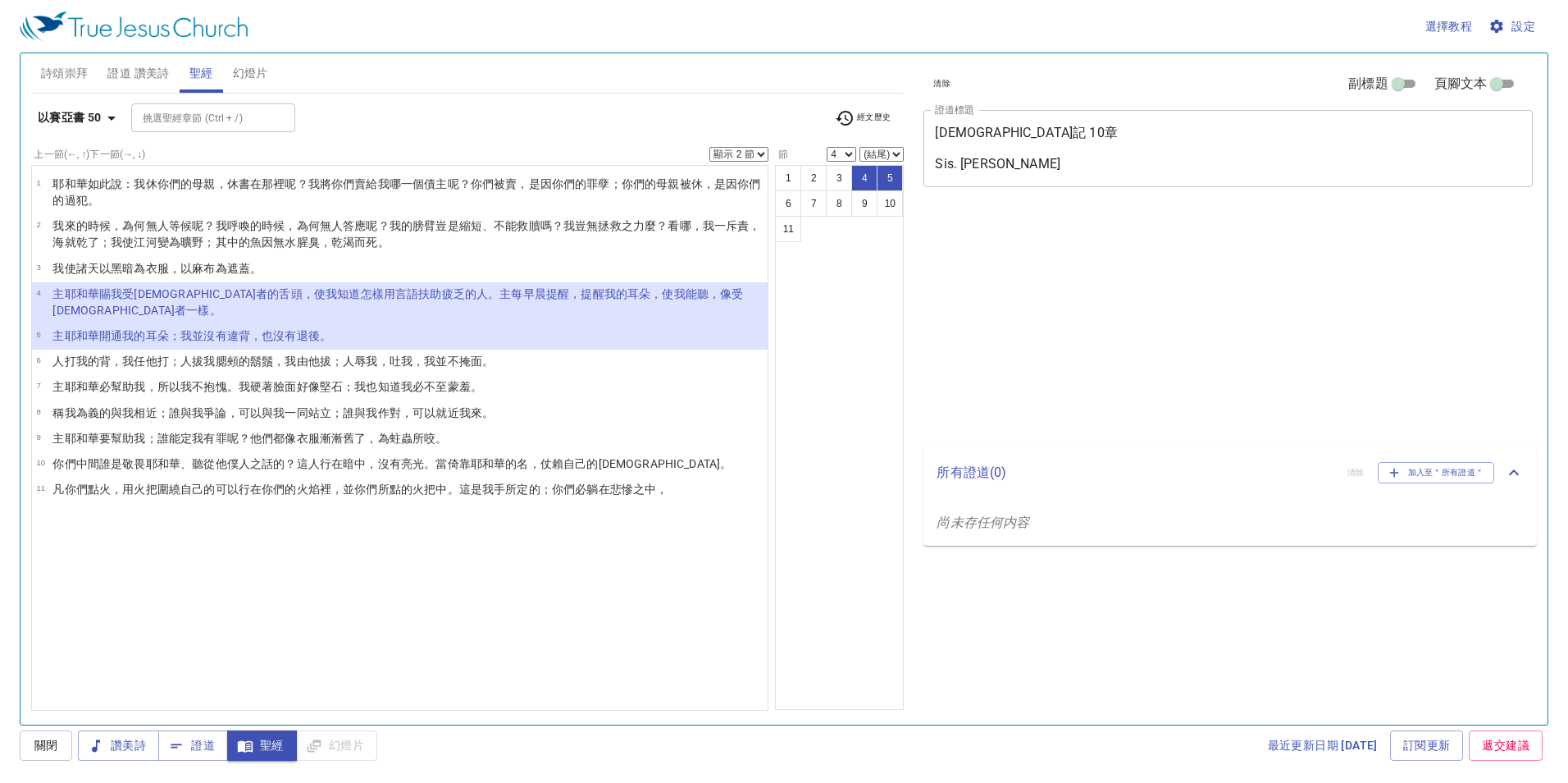
select select "2"
select select "4"
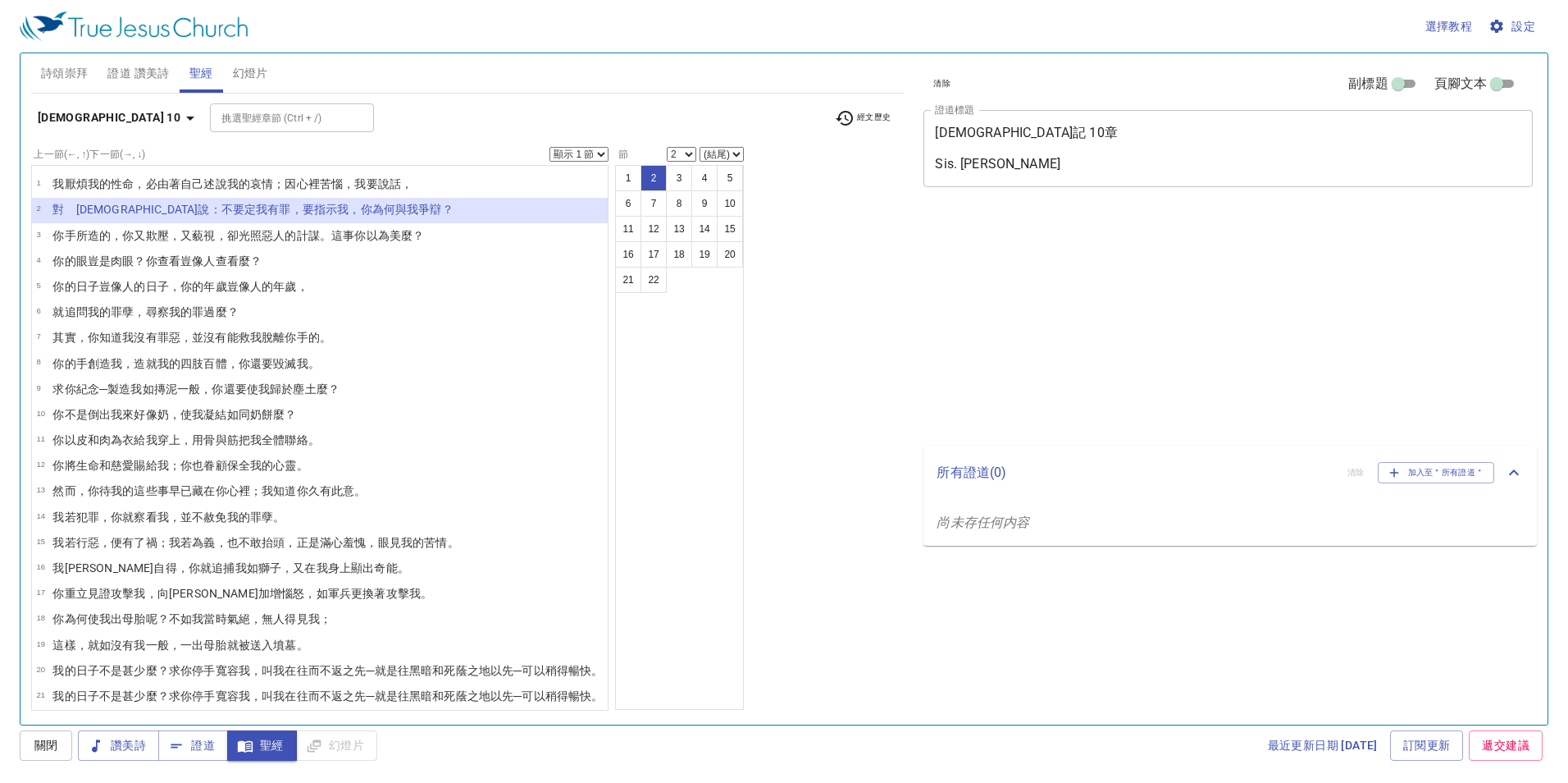
select select "2"
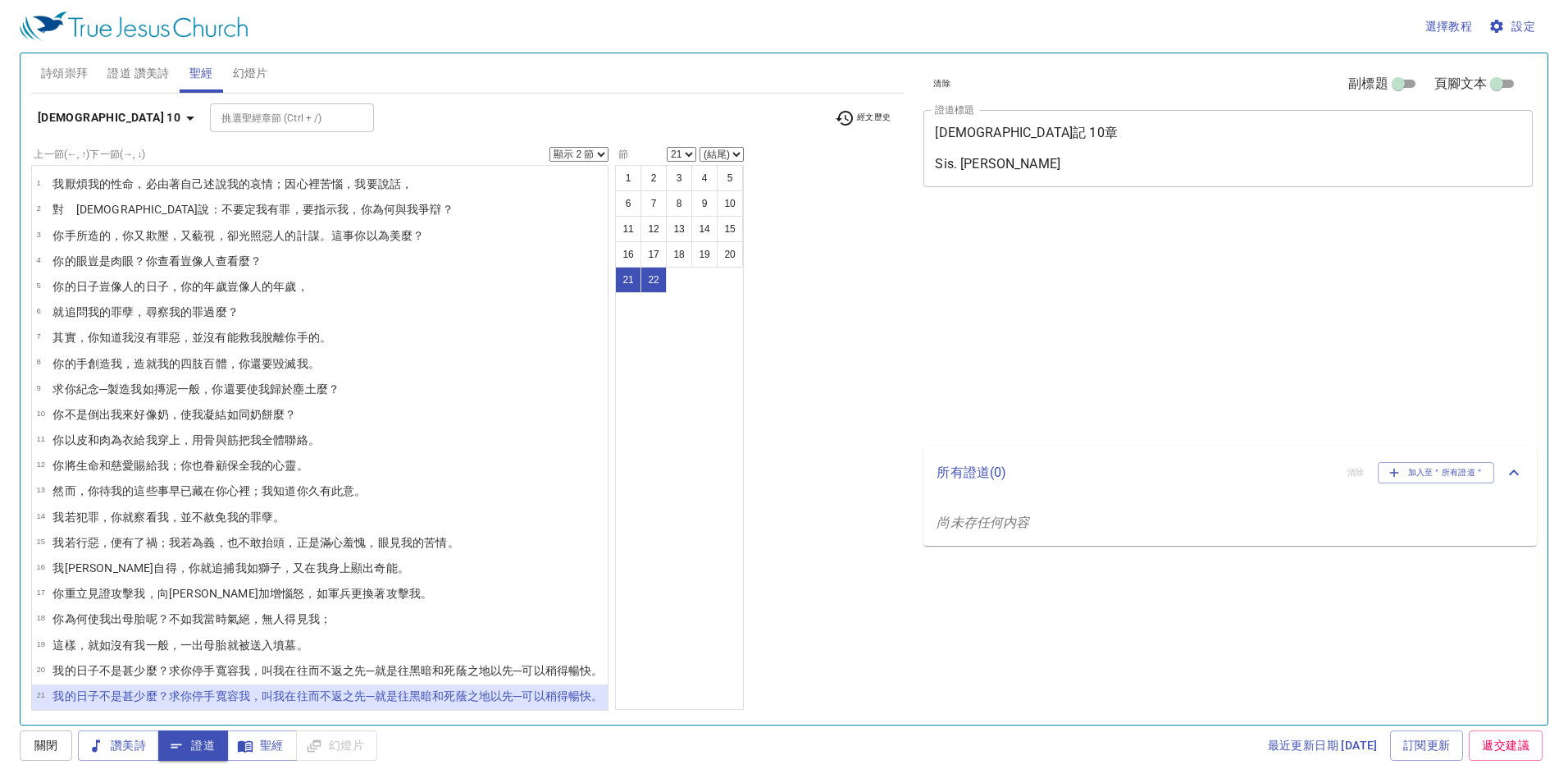
select select "2"
select select "21"
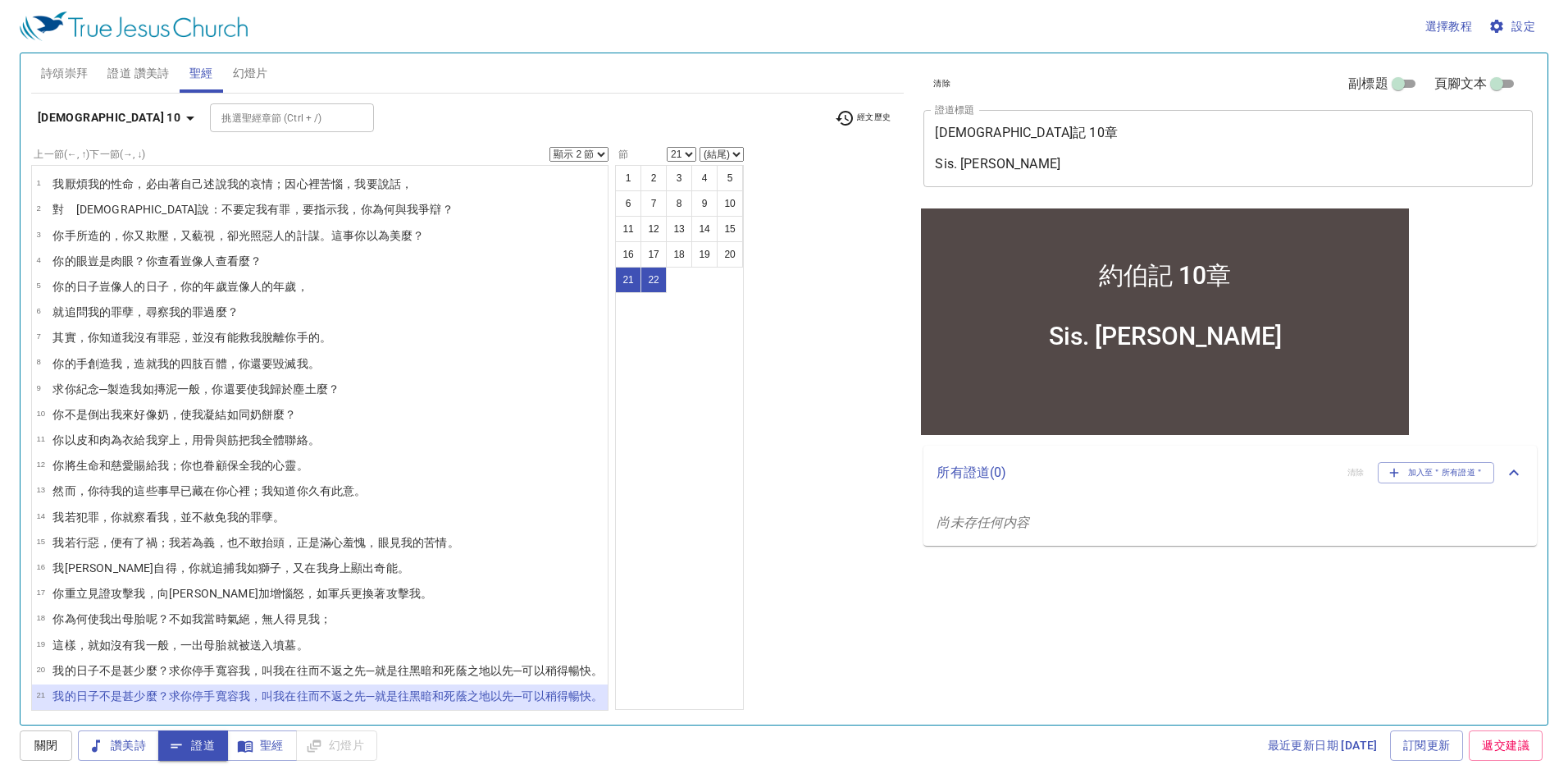
scroll to position [32, 0]
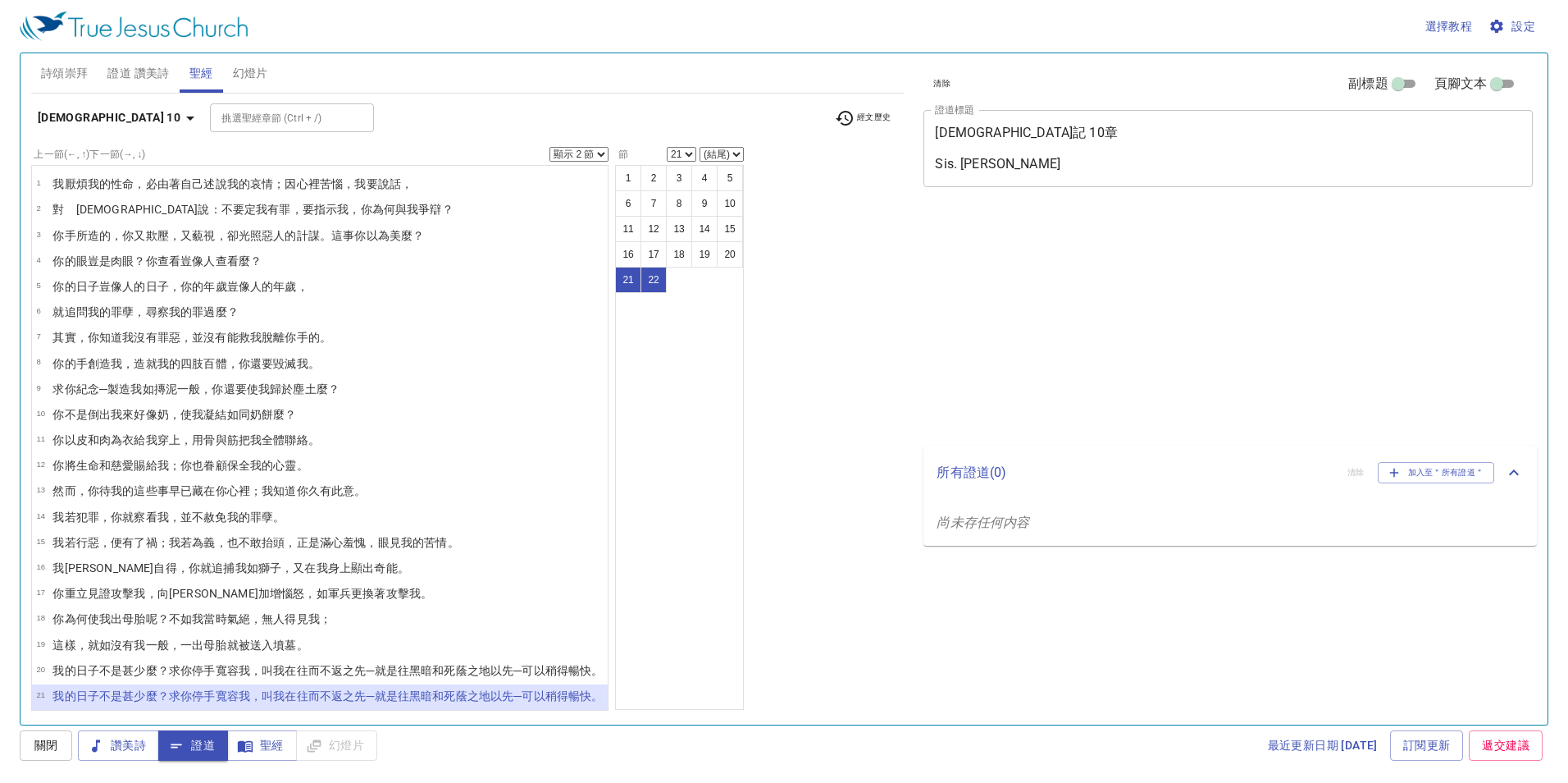
select select "2"
select select "21"
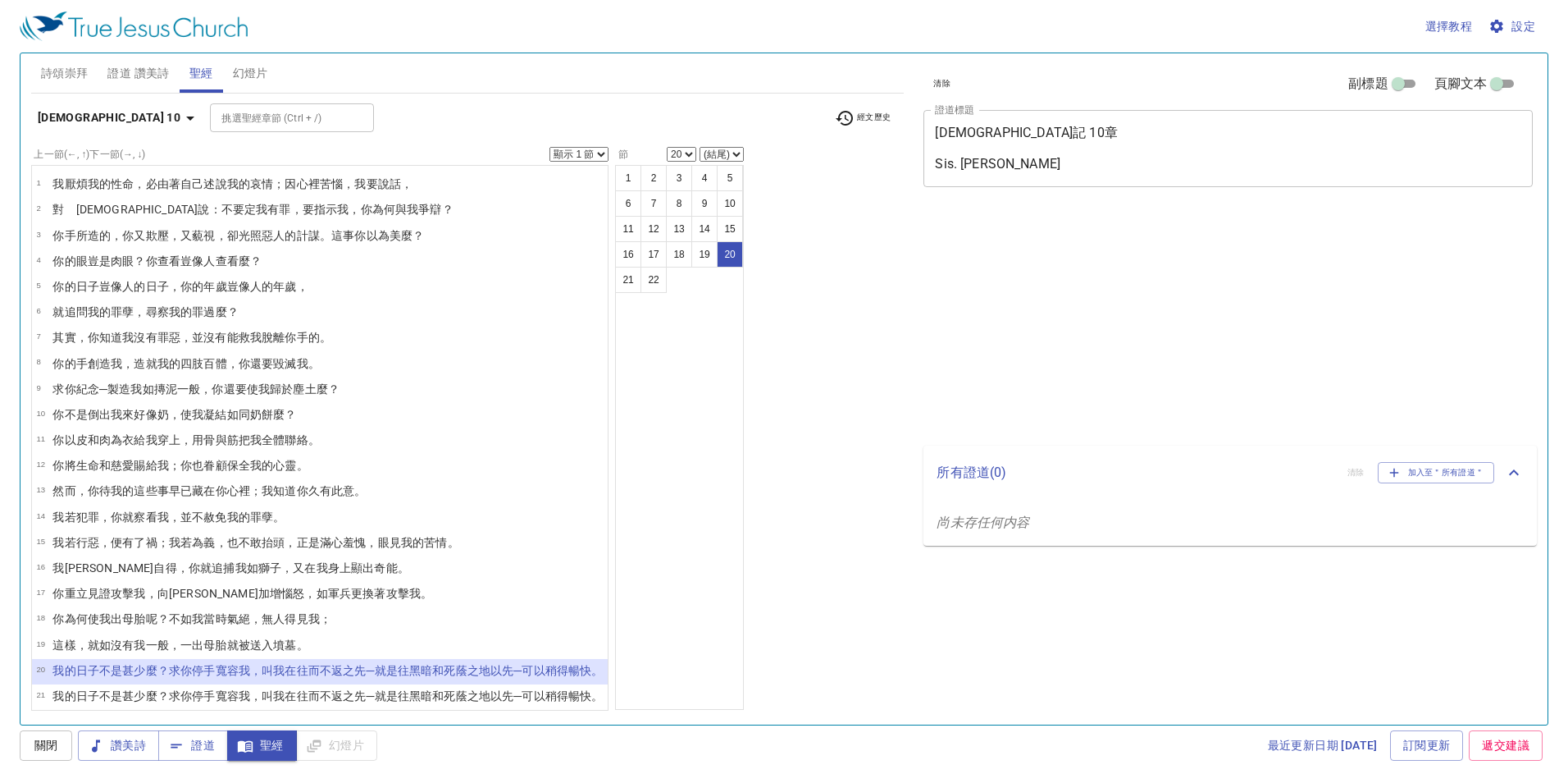
select select "20"
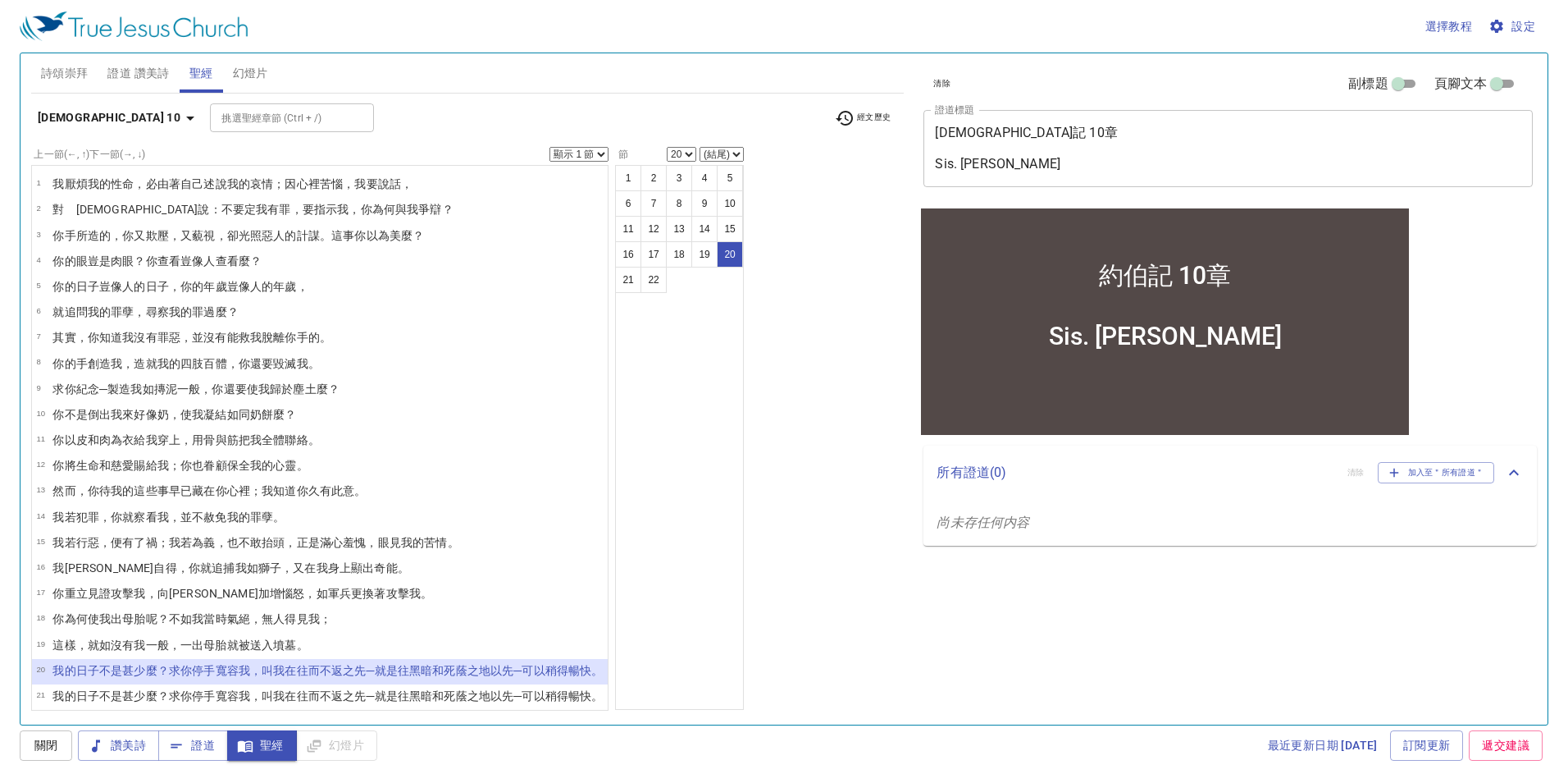
scroll to position [32, 0]
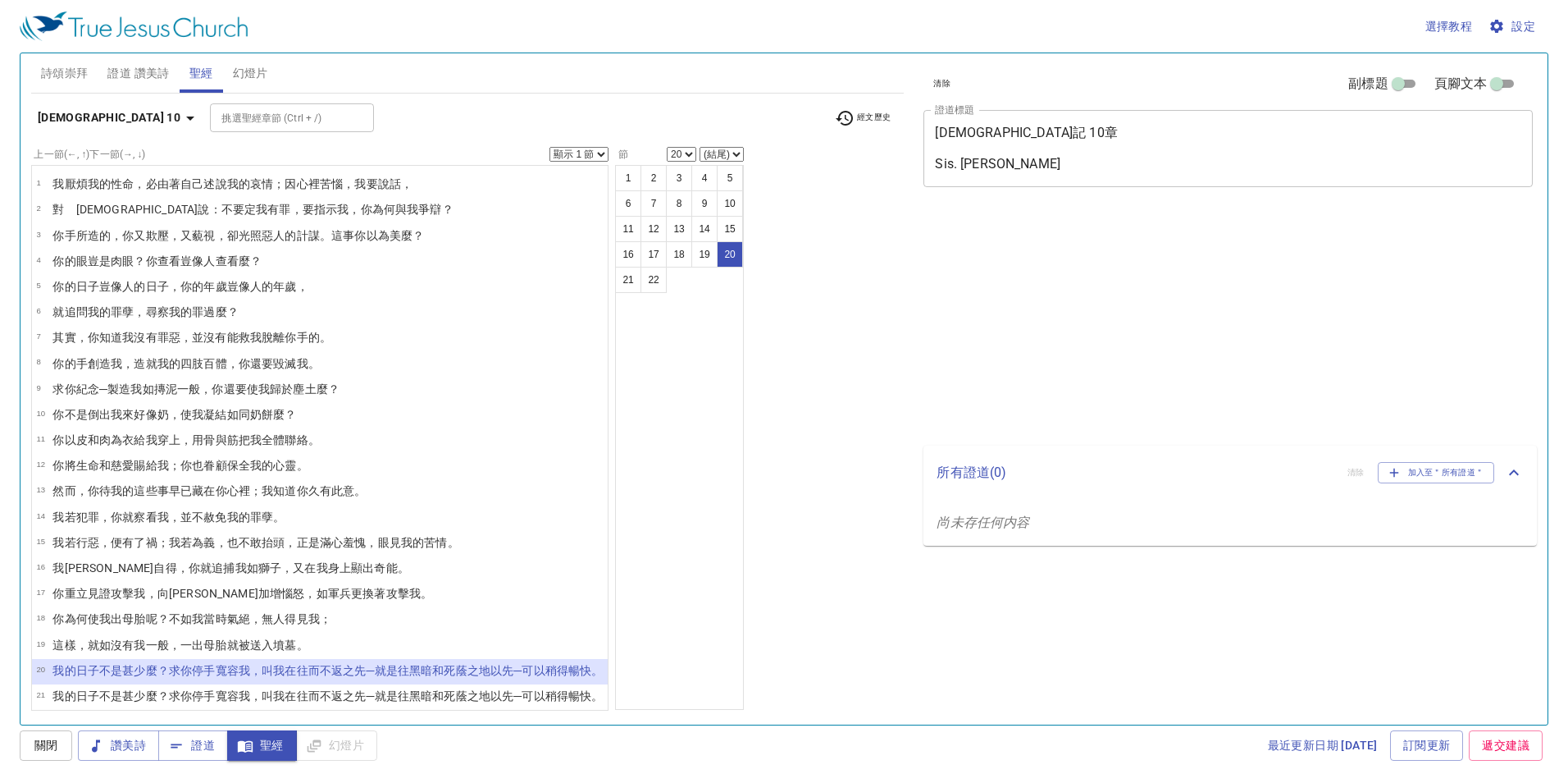
select select "20"
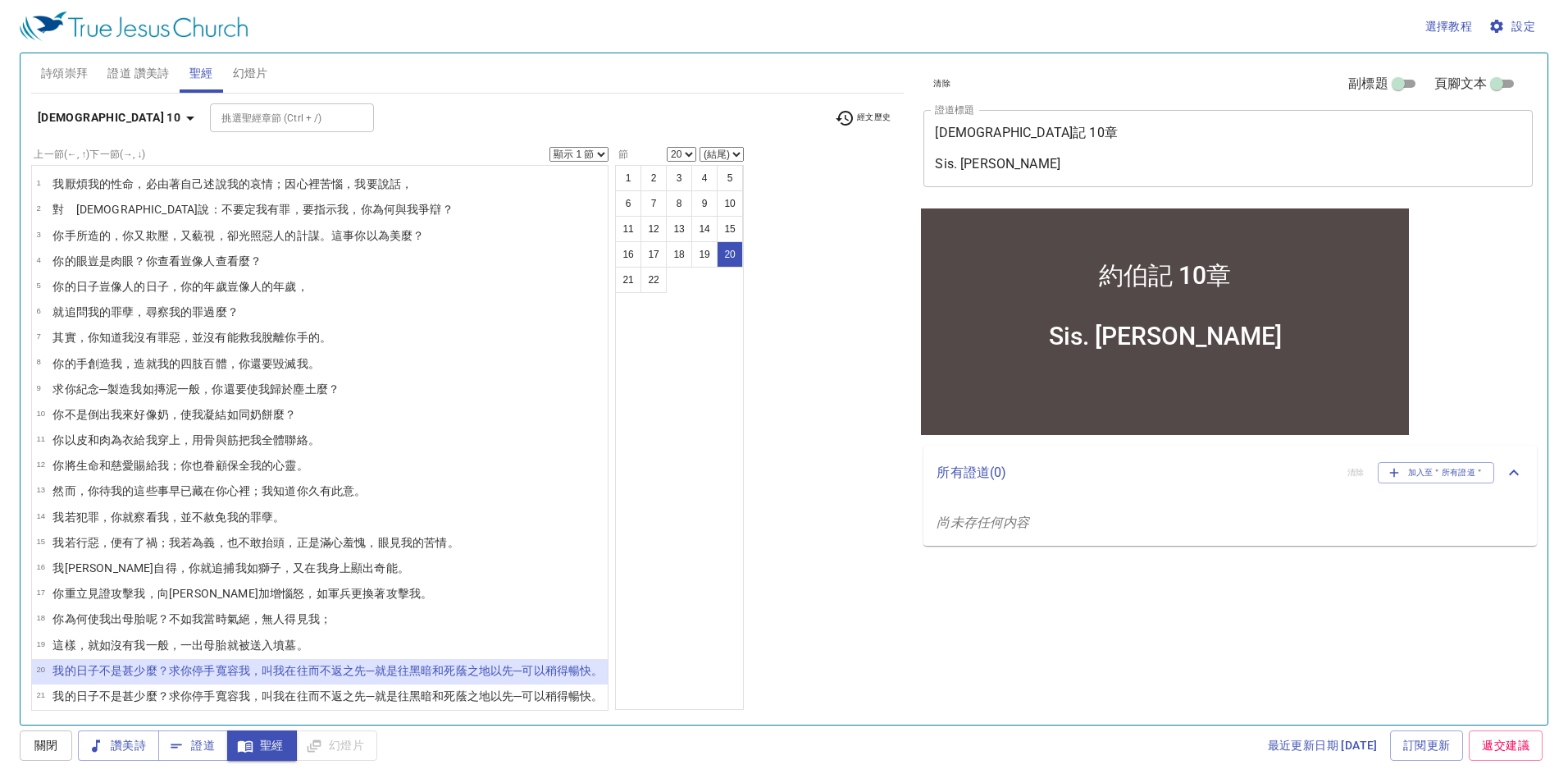
scroll to position [32, 0]
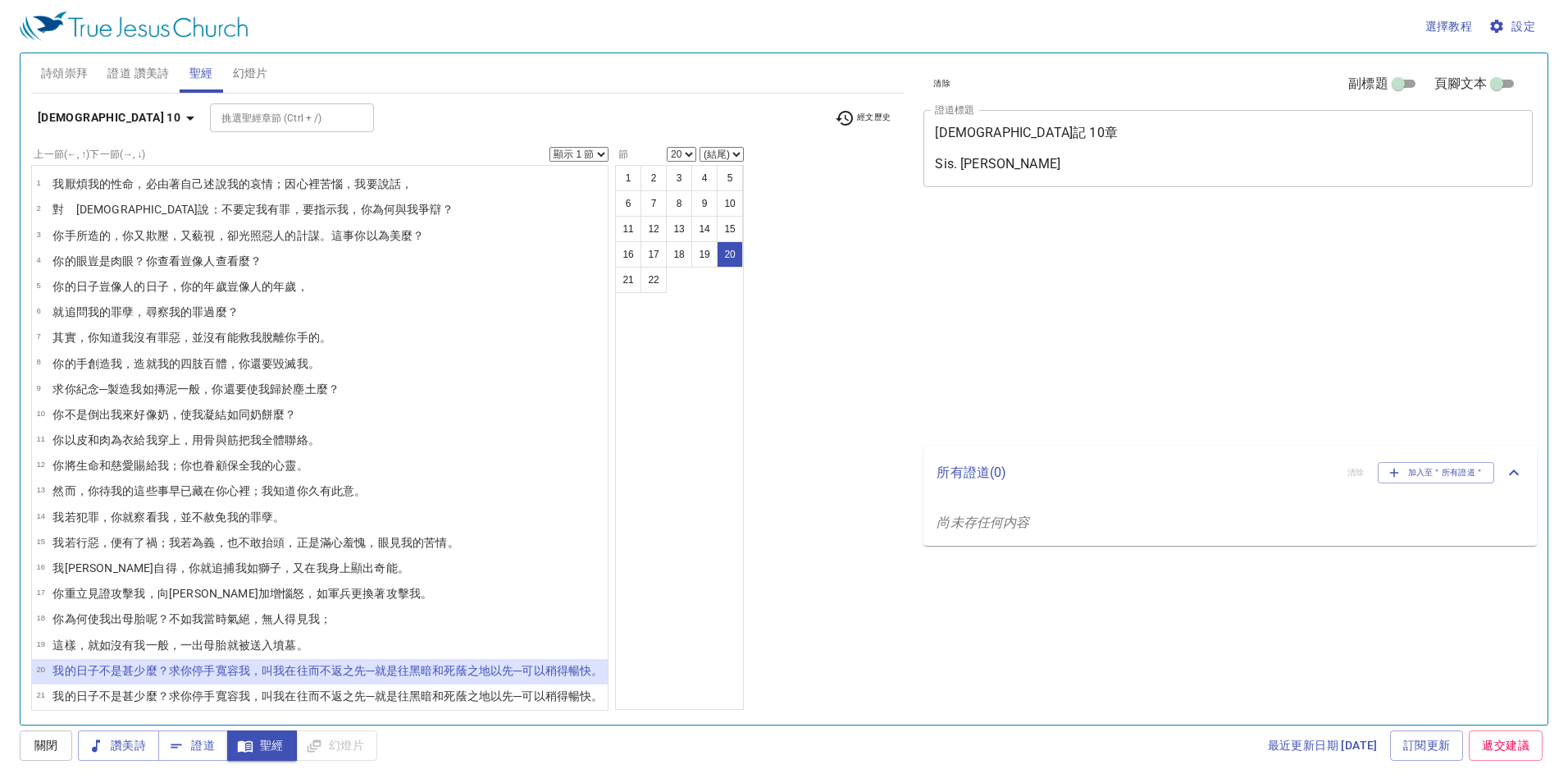
select select "20"
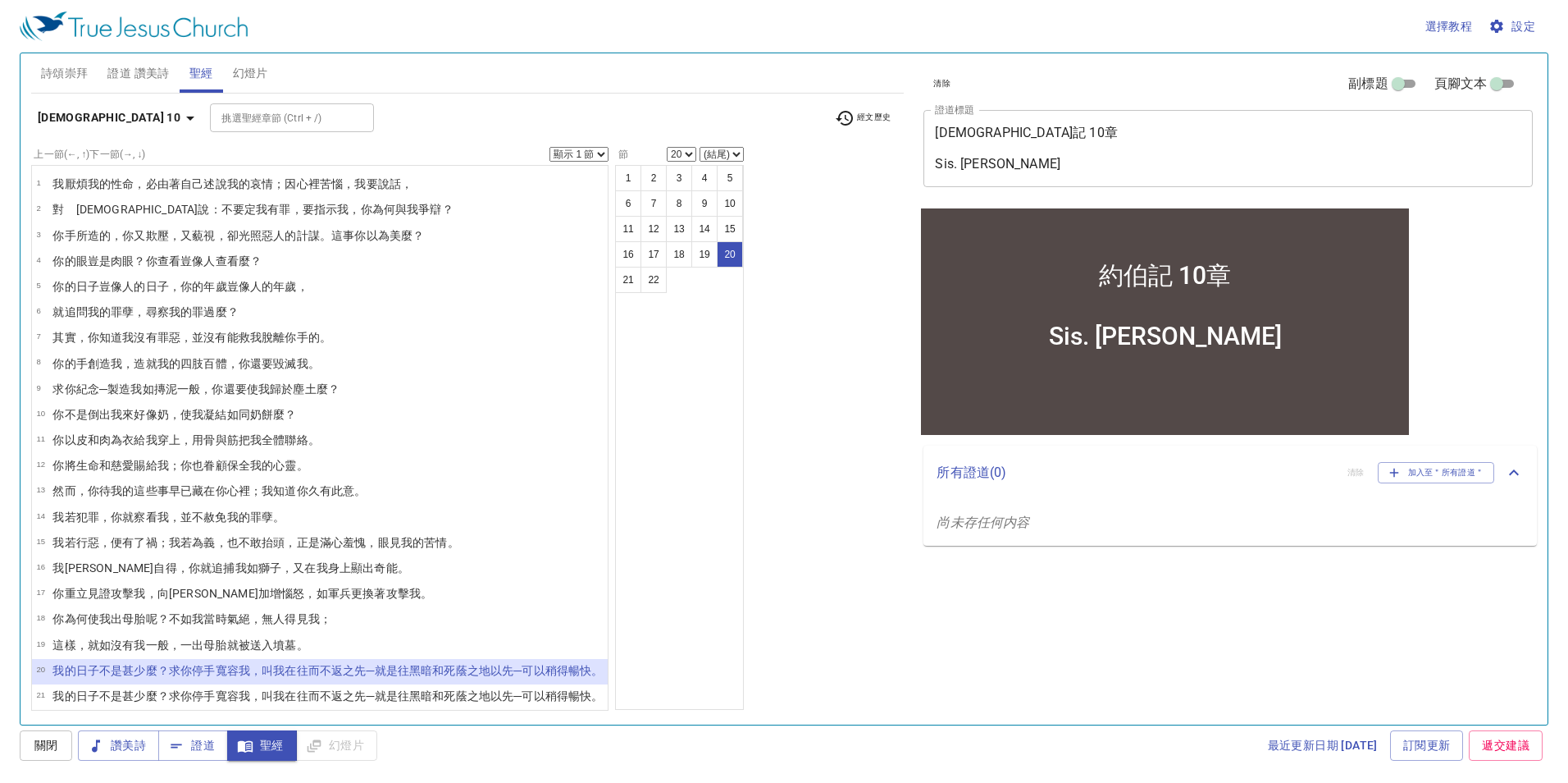
scroll to position [32, 0]
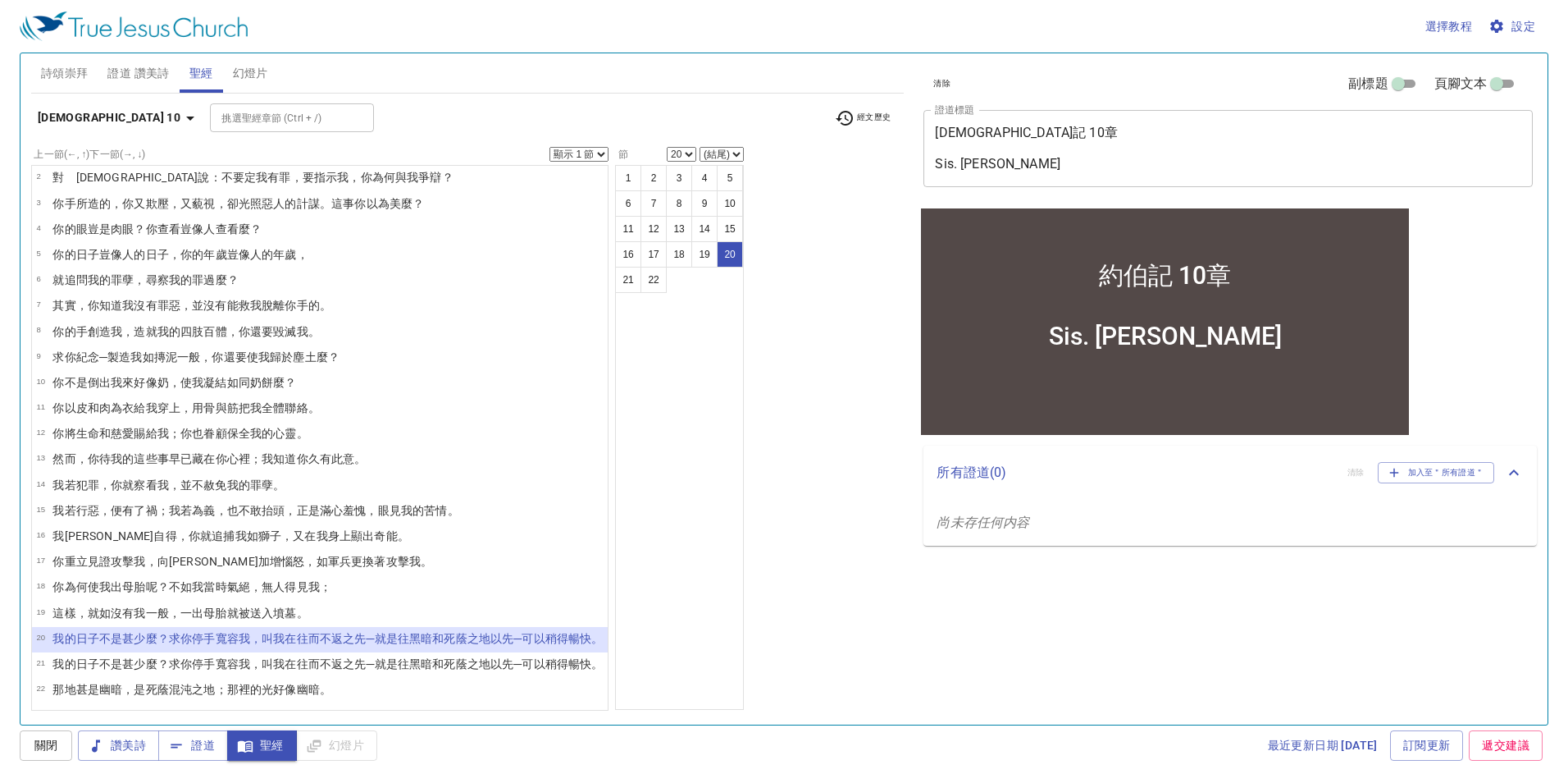
click at [1343, 597] on div "清除 副標題 頁腳文本 證道標題 約伯記 10章 Sis. Lydia x 證道標題 副標題 x 副標題 頁腳文本 頁腳文本 所有證道 ( 0 ) 清除 加入…" at bounding box center [1227, 382] width 633 height 671
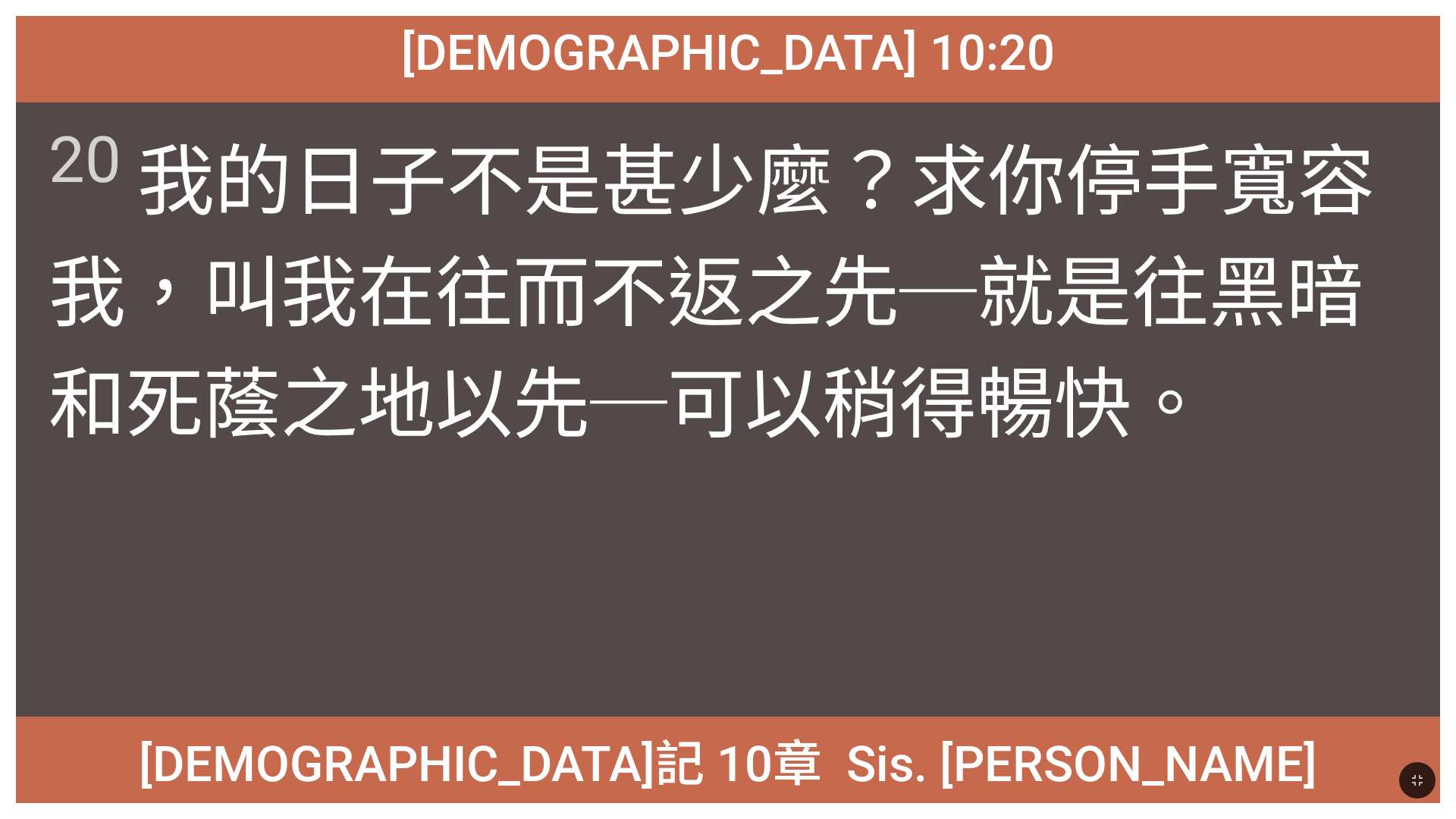
click at [1420, 785] on icon "button" at bounding box center [1418, 781] width 11 height 11
